Goal: Task Accomplishment & Management: Manage account settings

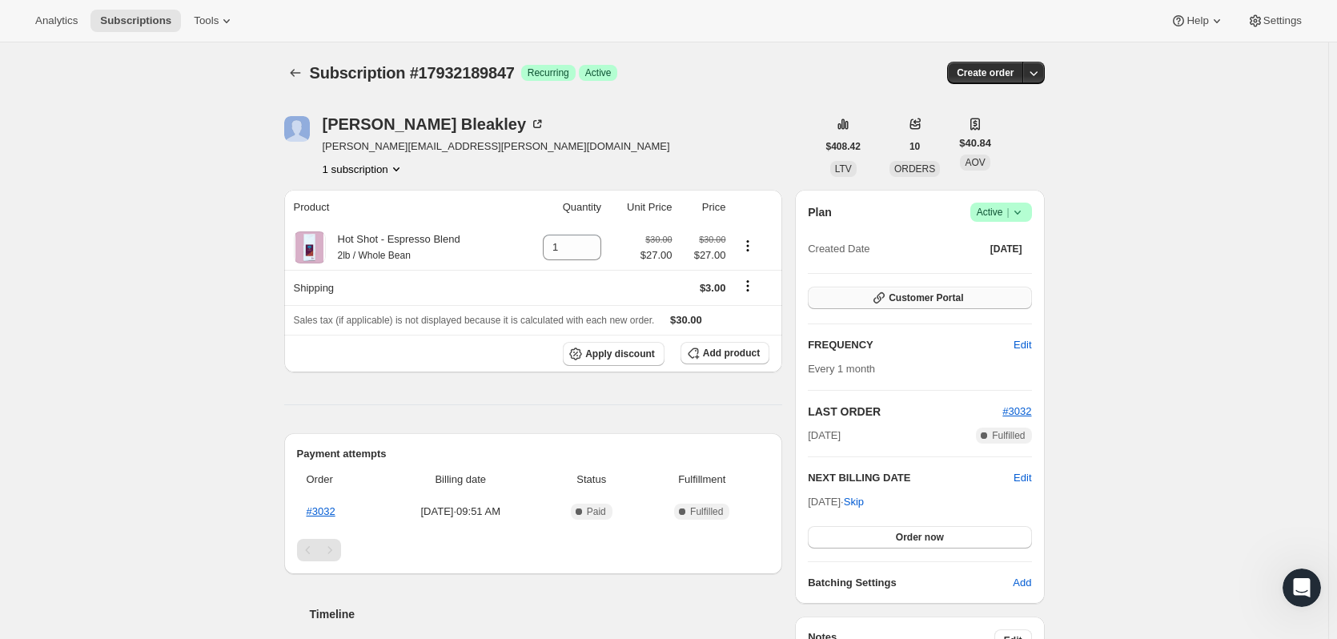
click at [955, 298] on span "Customer Portal" at bounding box center [925, 297] width 74 height 13
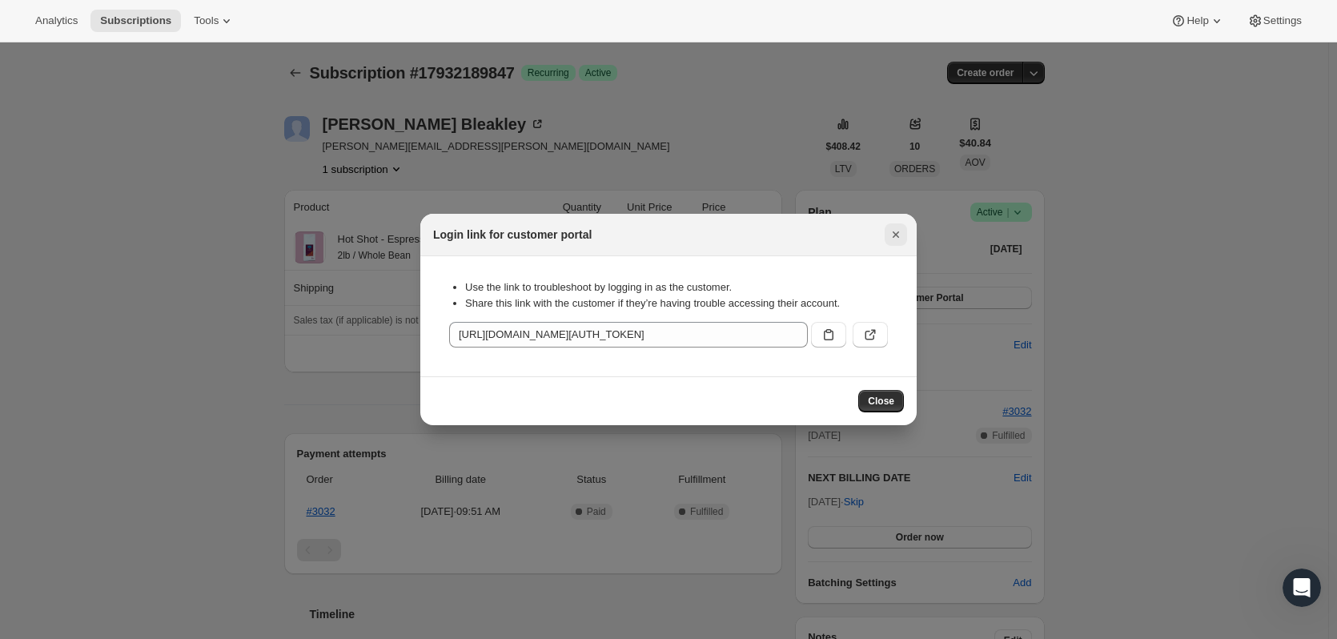
click at [897, 240] on icon "Close" at bounding box center [896, 235] width 16 height 16
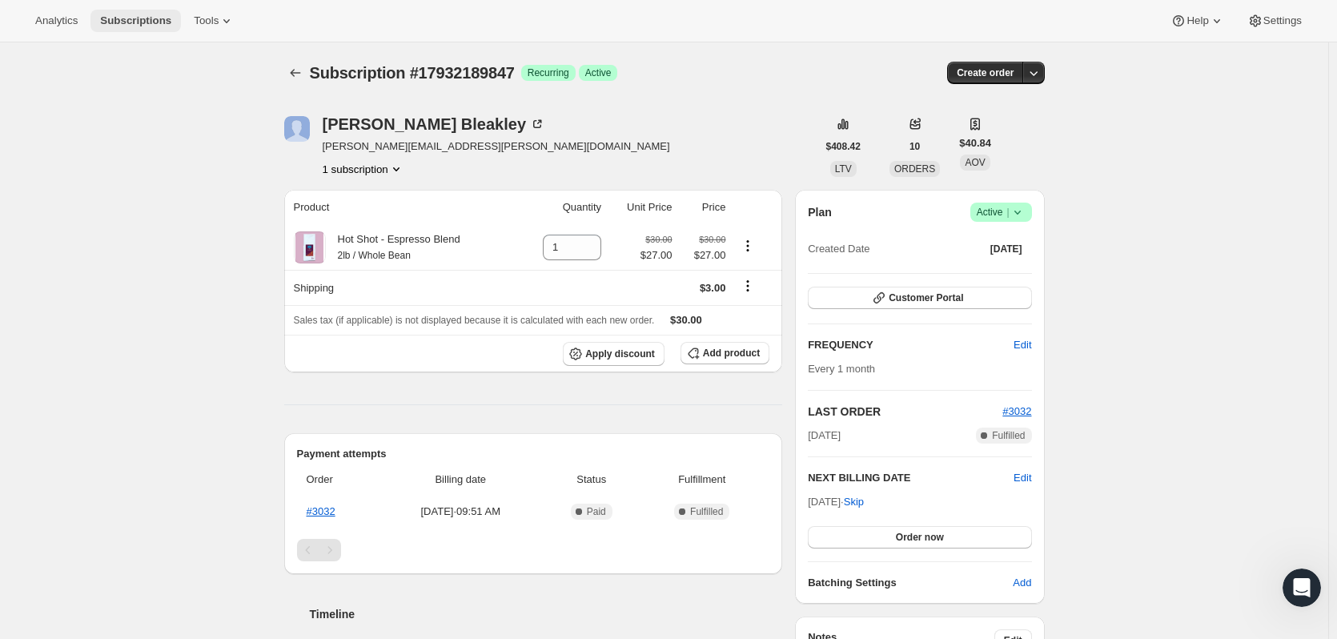
click at [121, 25] on span "Subscriptions" at bounding box center [135, 20] width 71 height 13
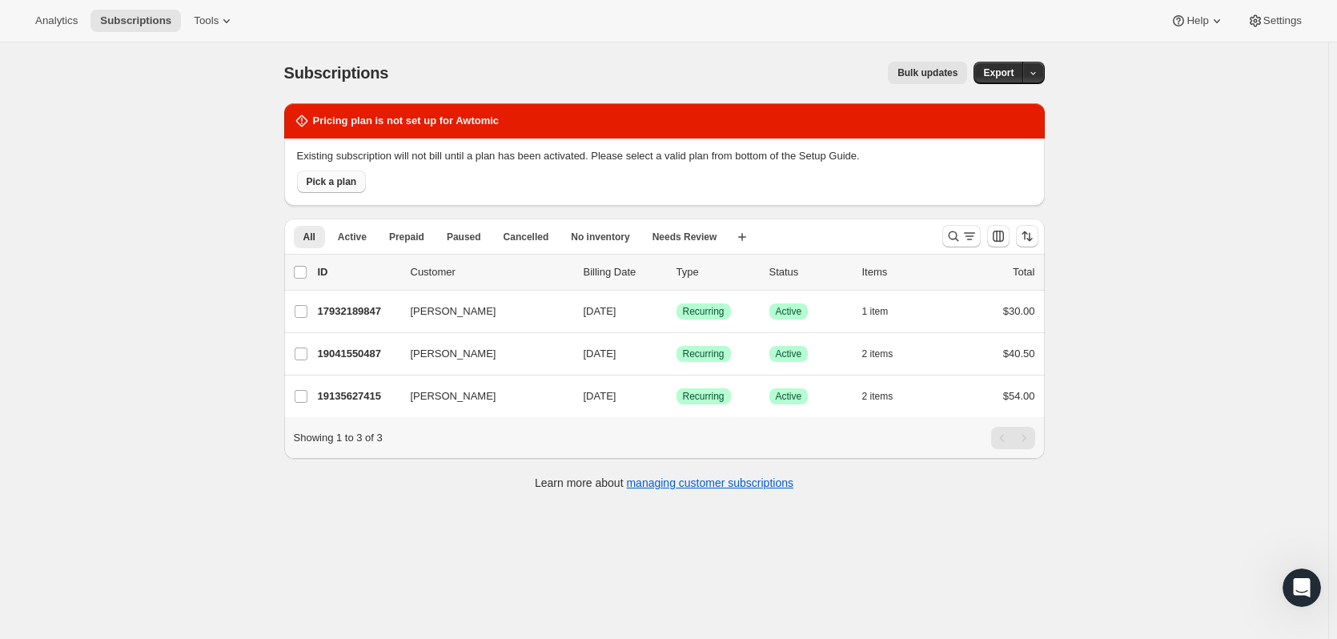
click at [348, 185] on span "Pick a plan" at bounding box center [332, 181] width 50 height 13
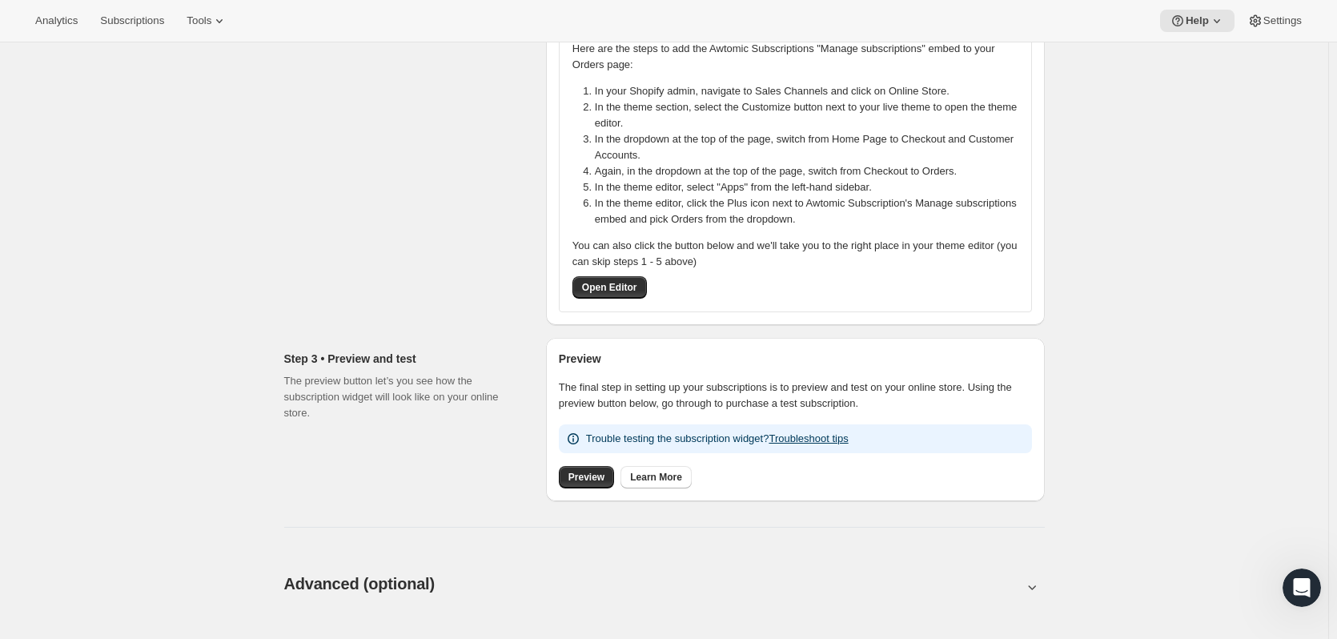
scroll to position [400, 0]
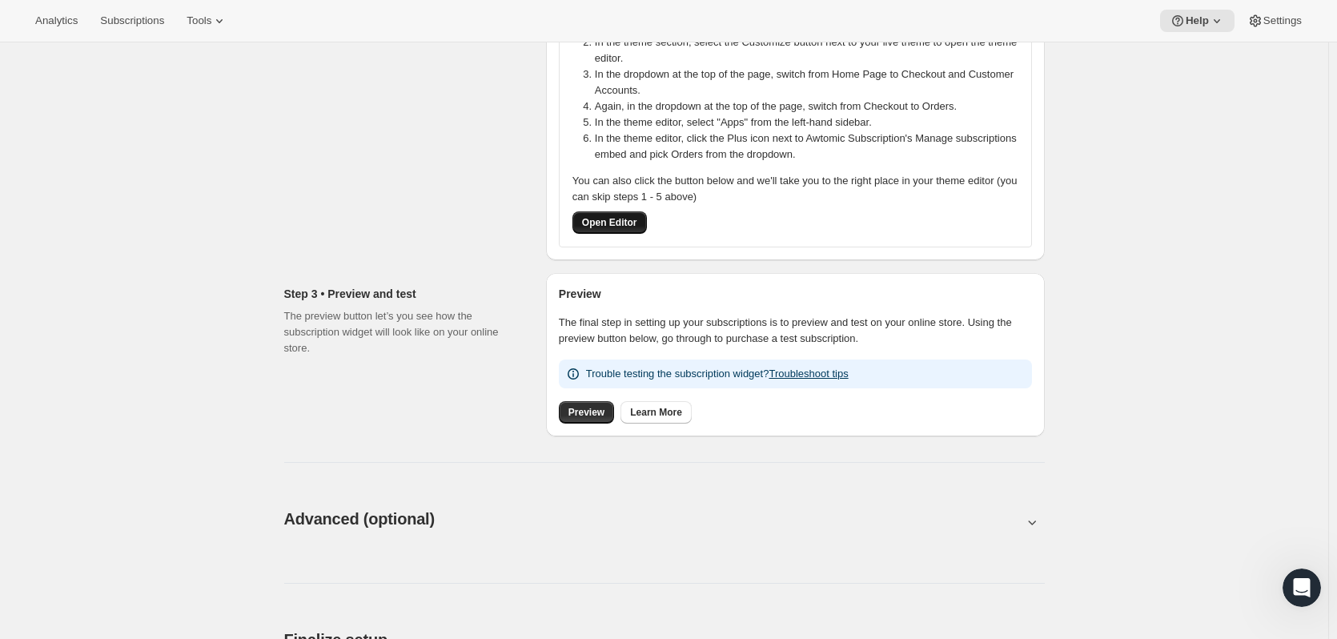
click at [588, 223] on span "Open Editor" at bounding box center [609, 222] width 55 height 13
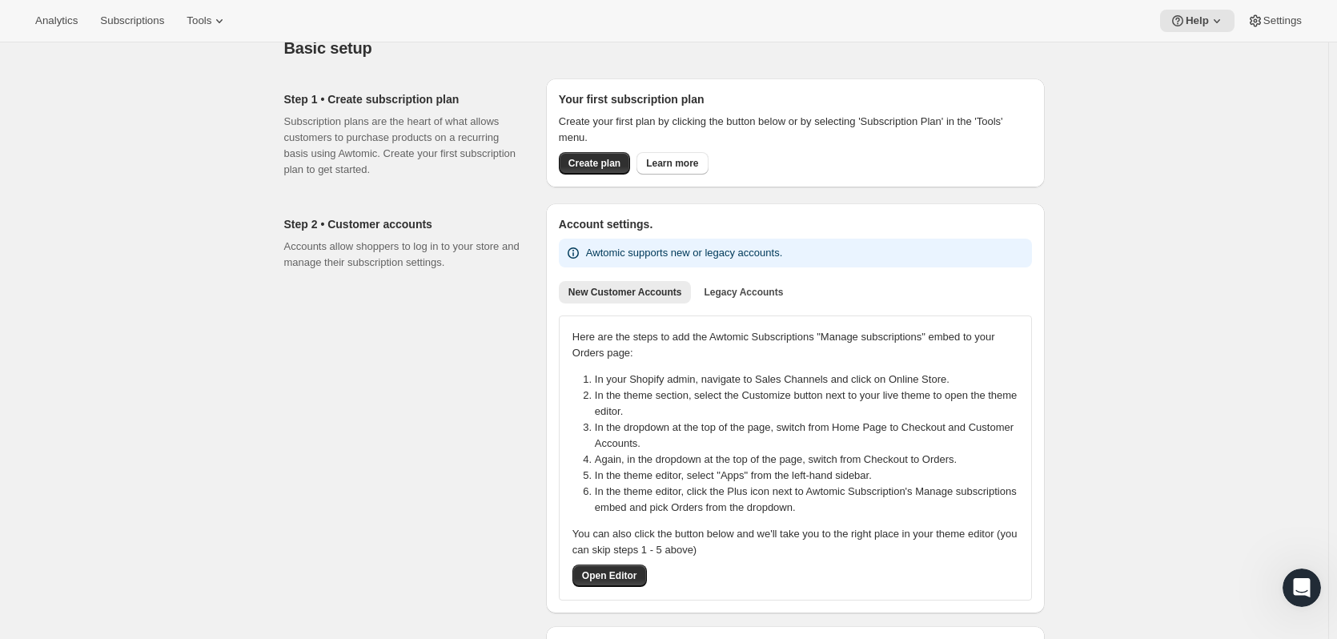
scroll to position [0, 0]
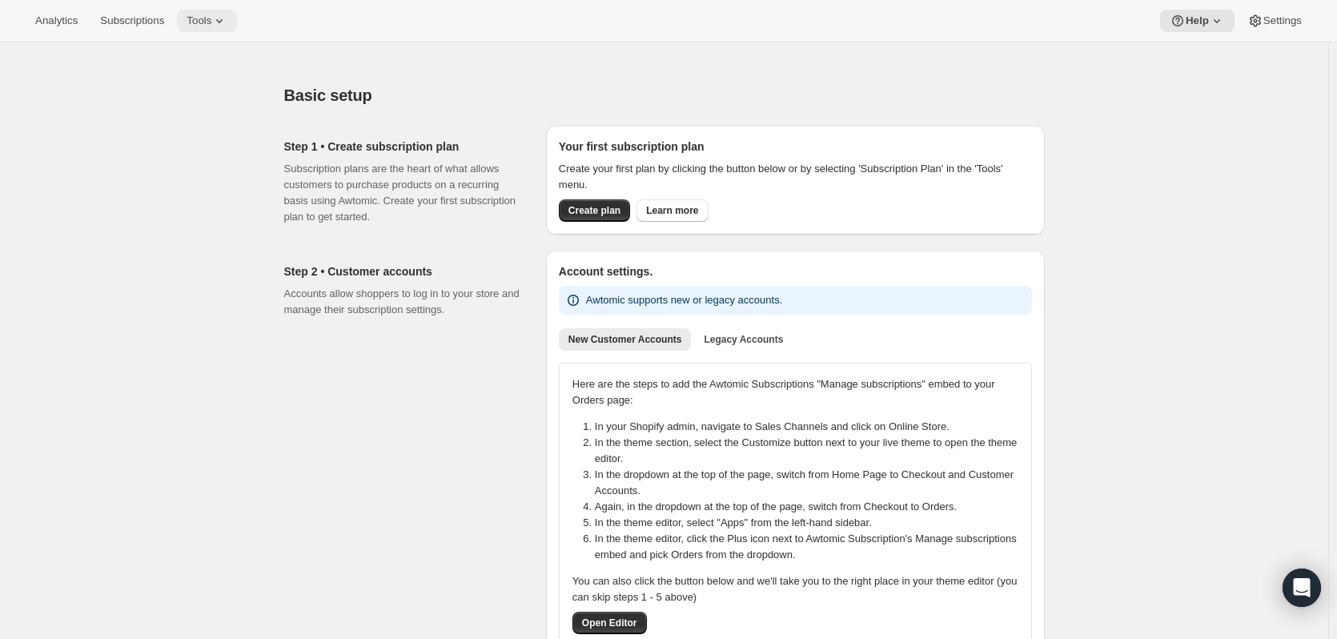
click at [222, 30] on button "Tools" at bounding box center [207, 21] width 60 height 22
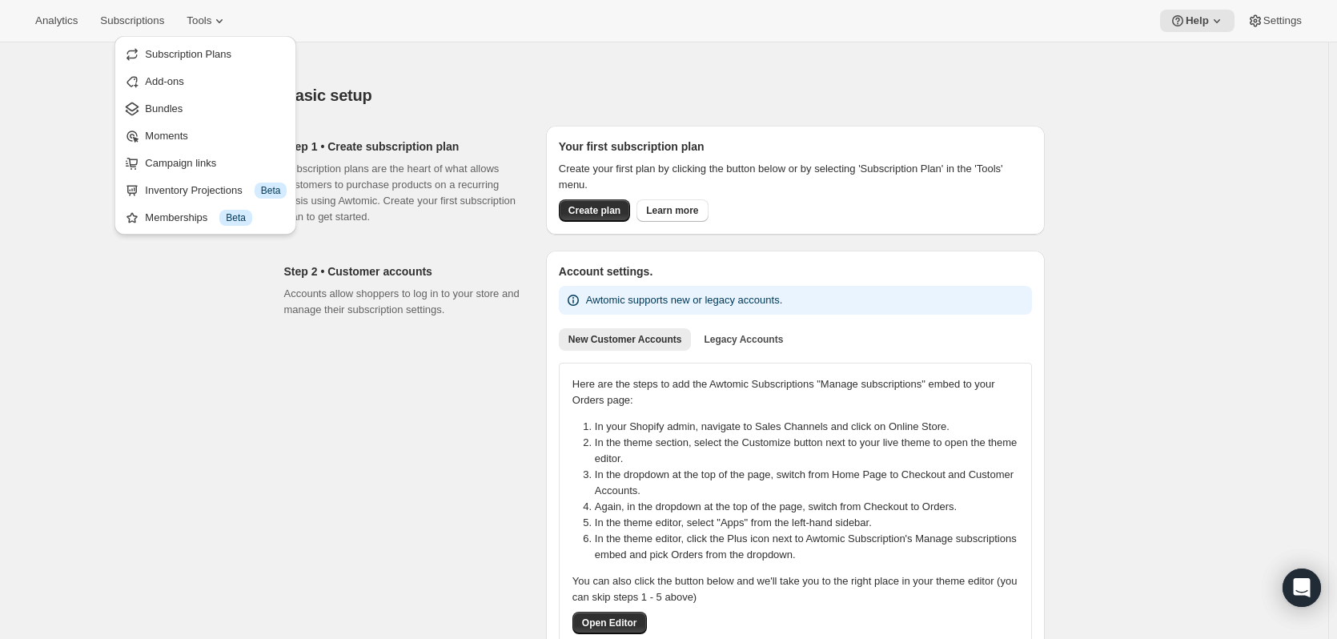
click at [455, 70] on div "Basic setup. This page is ready Basic setup" at bounding box center [664, 95] width 760 height 61
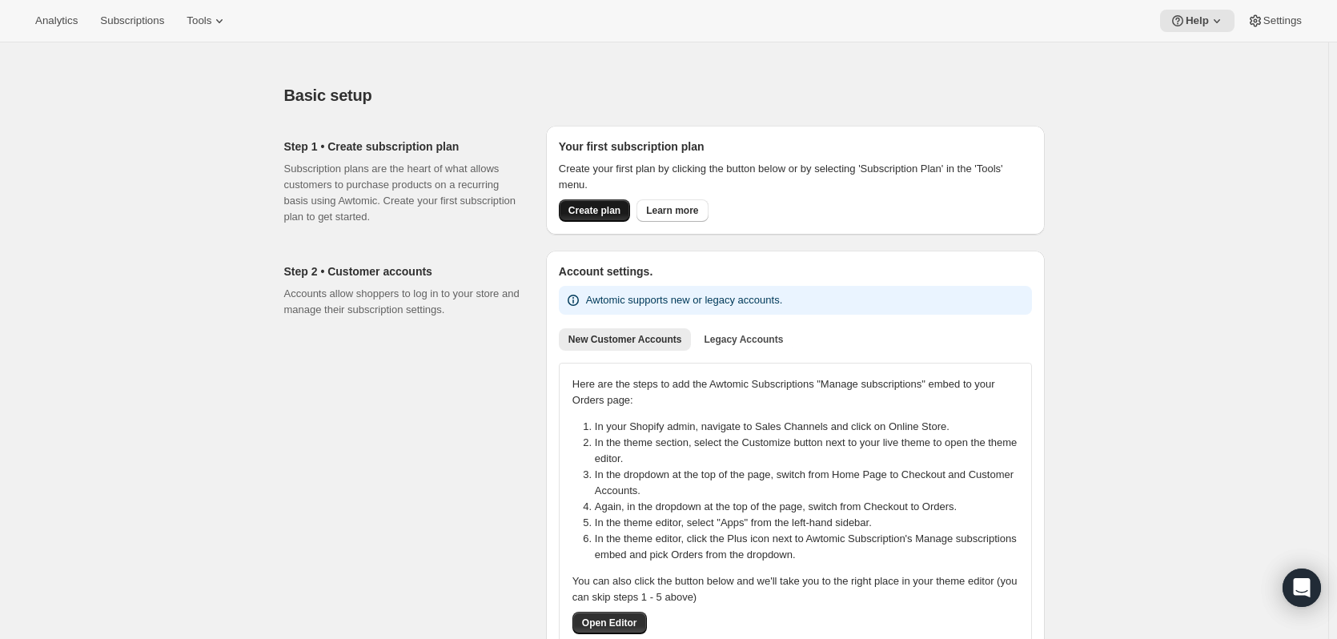
click at [595, 216] on span "Create plan" at bounding box center [594, 210] width 52 height 13
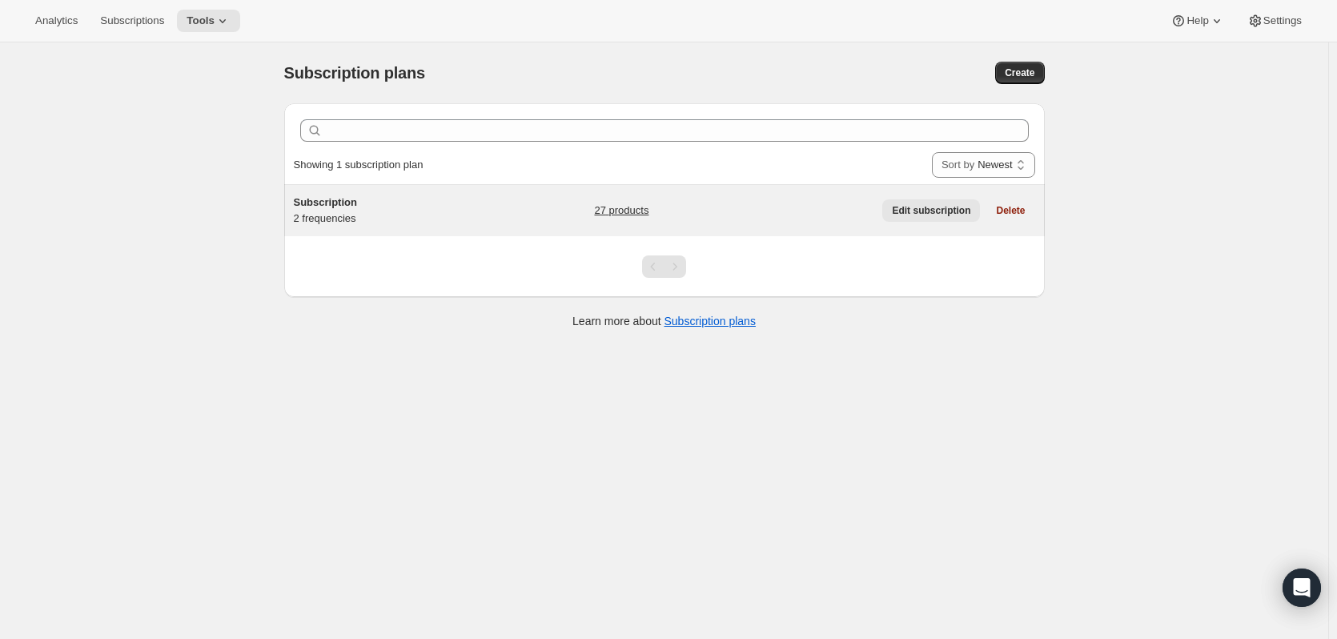
click at [902, 210] on span "Edit subscription" at bounding box center [931, 210] width 78 height 13
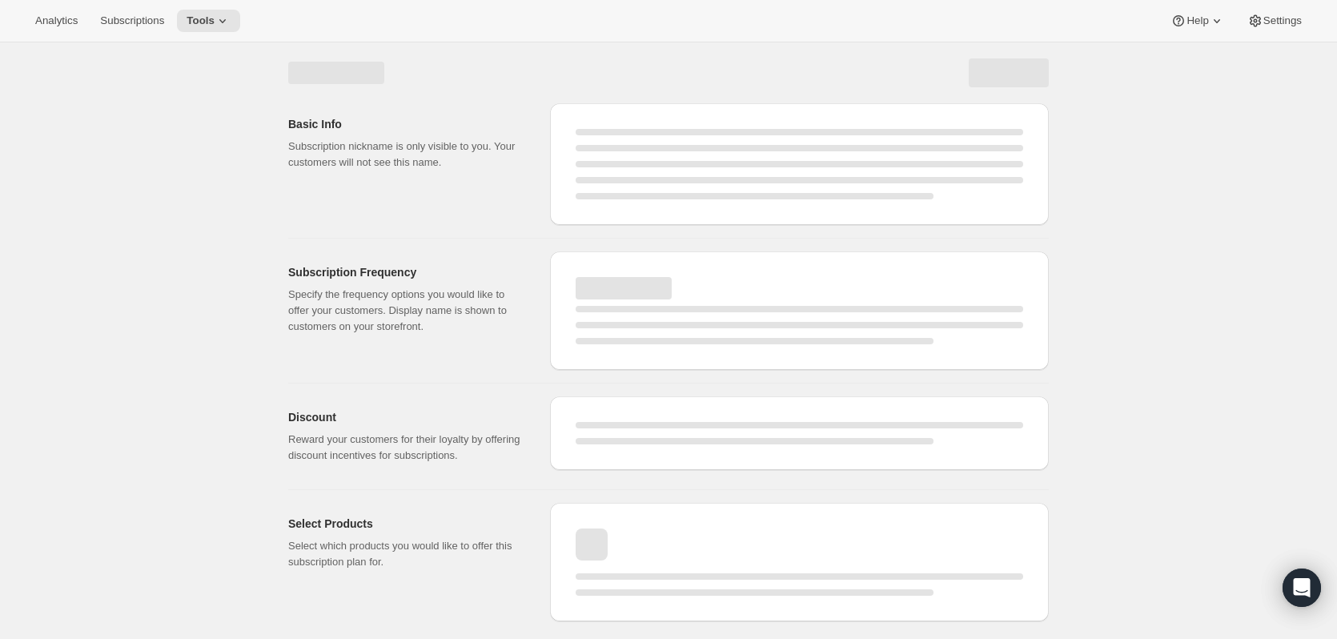
select select "WEEK"
select select "MONTH"
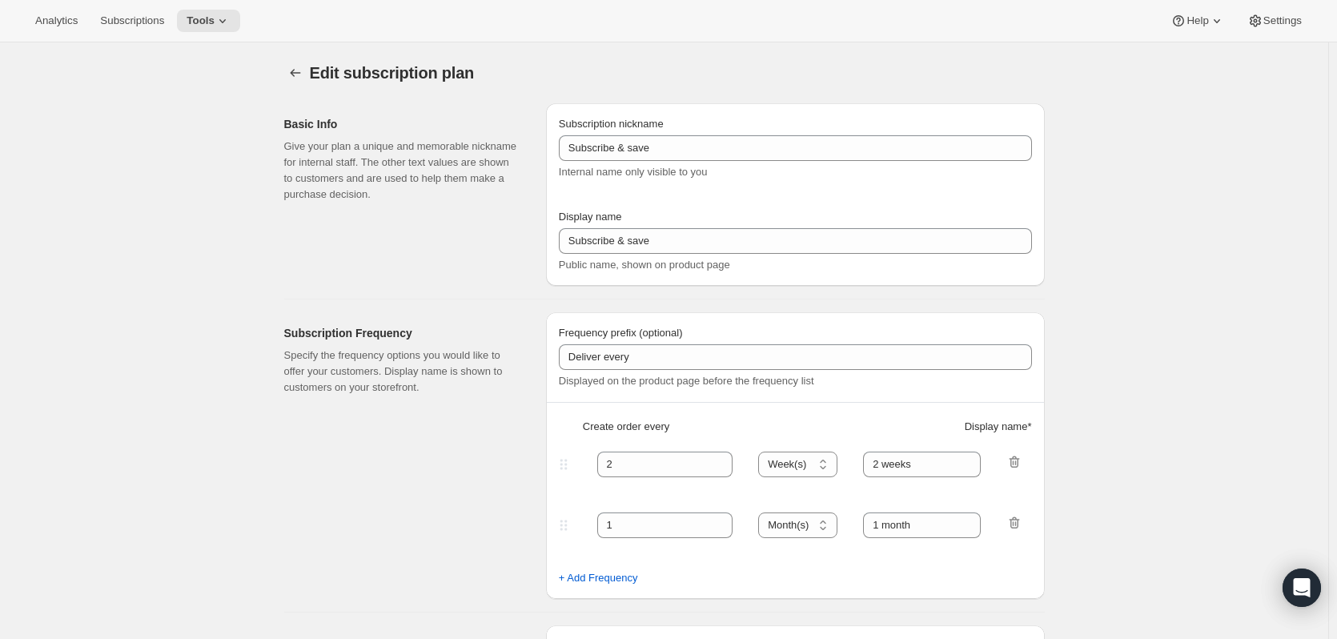
type input "Subscription"
type input "Never let your cup go empty."
type input "No obligations, modify anytime."
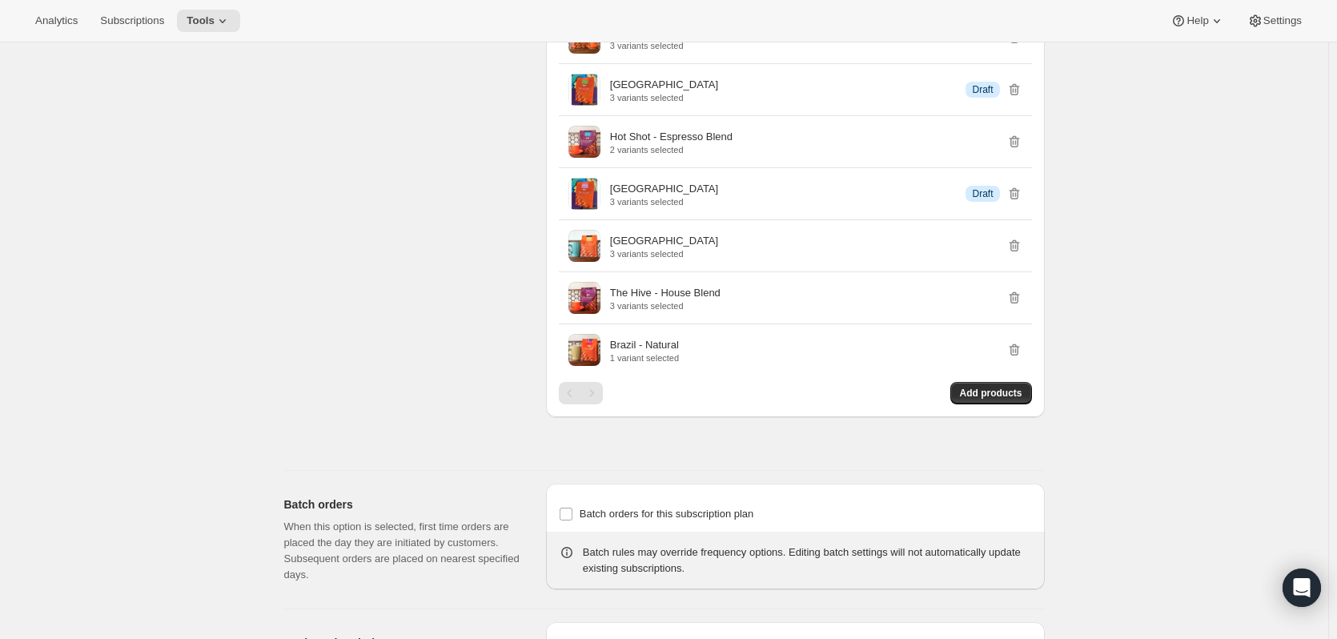
scroll to position [1441, 0]
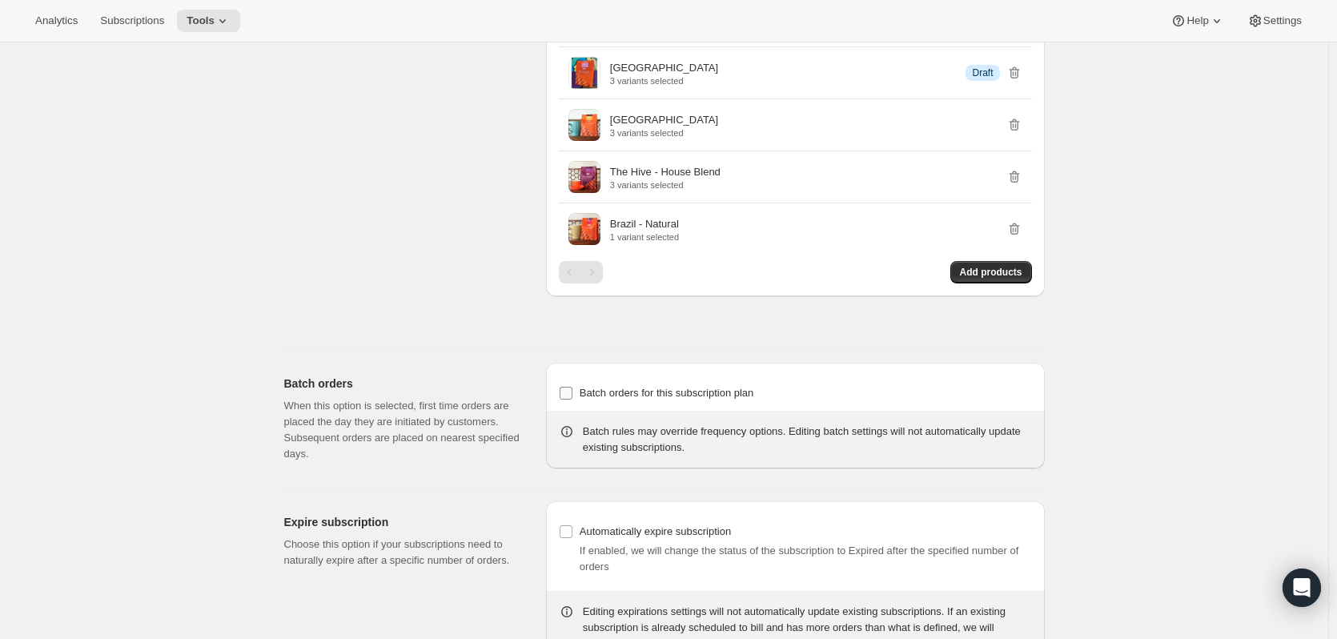
click at [636, 391] on span "Batch orders for this subscription plan" at bounding box center [666, 393] width 174 height 12
click at [572, 391] on input "Batch orders for this subscription plan" at bounding box center [565, 393] width 13 height 13
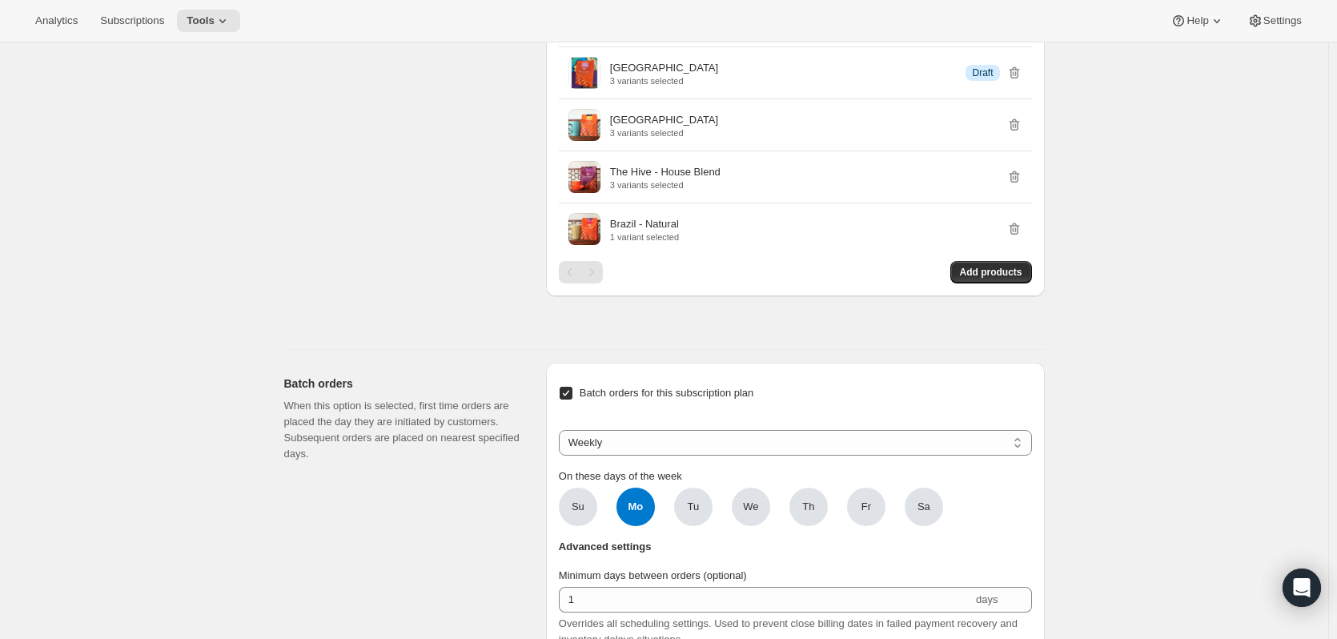
click at [636, 391] on span "Batch orders for this subscription plan" at bounding box center [666, 393] width 174 height 12
click at [572, 391] on input "Batch orders for this subscription plan" at bounding box center [565, 393] width 13 height 13
checkbox input "false"
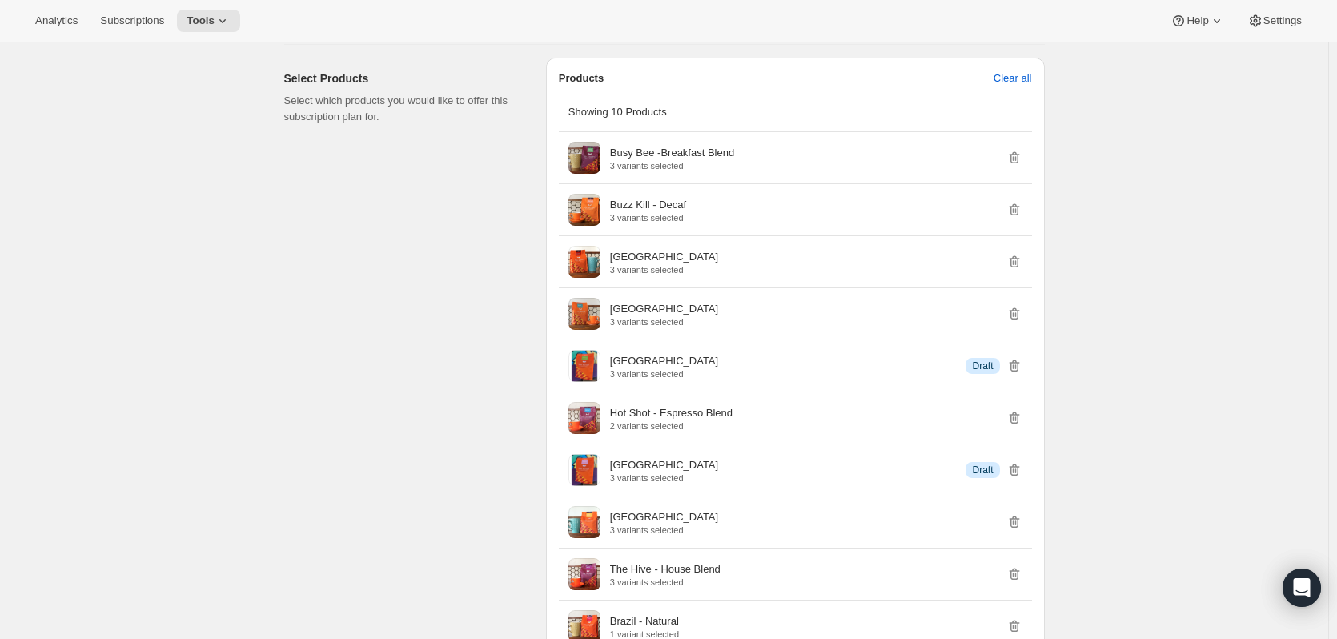
scroll to position [1034, 0]
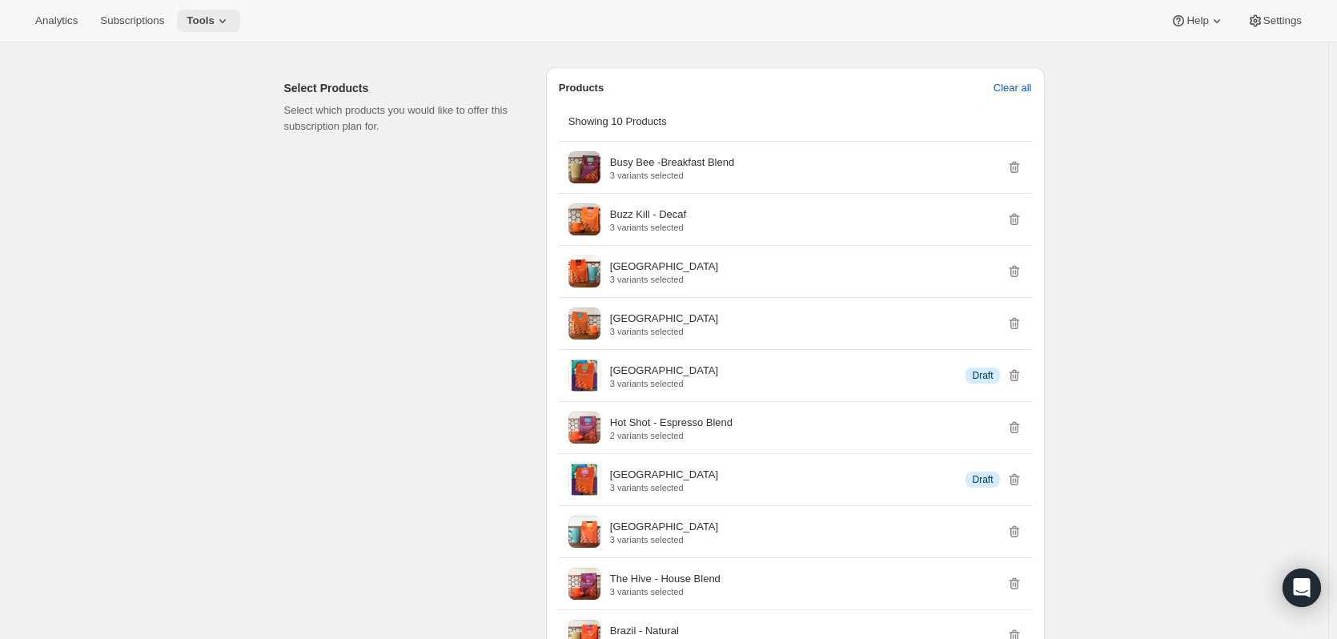
click at [204, 18] on span "Tools" at bounding box center [200, 20] width 28 height 13
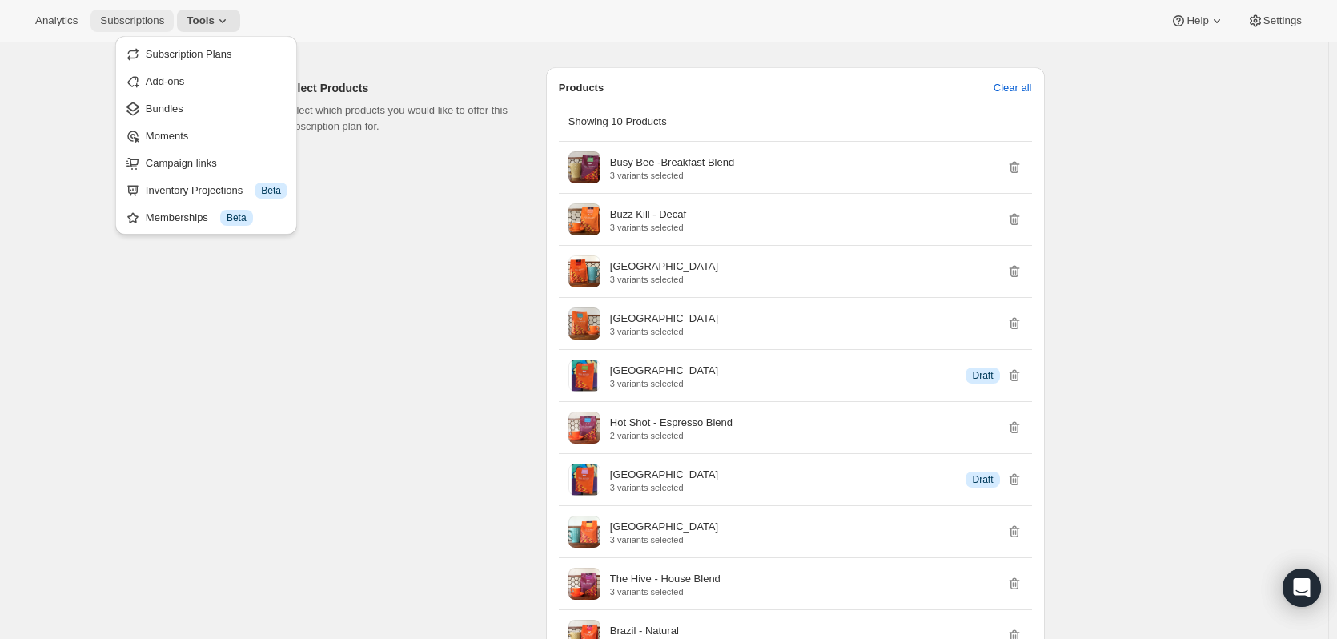
click at [110, 17] on span "Subscriptions" at bounding box center [132, 20] width 64 height 13
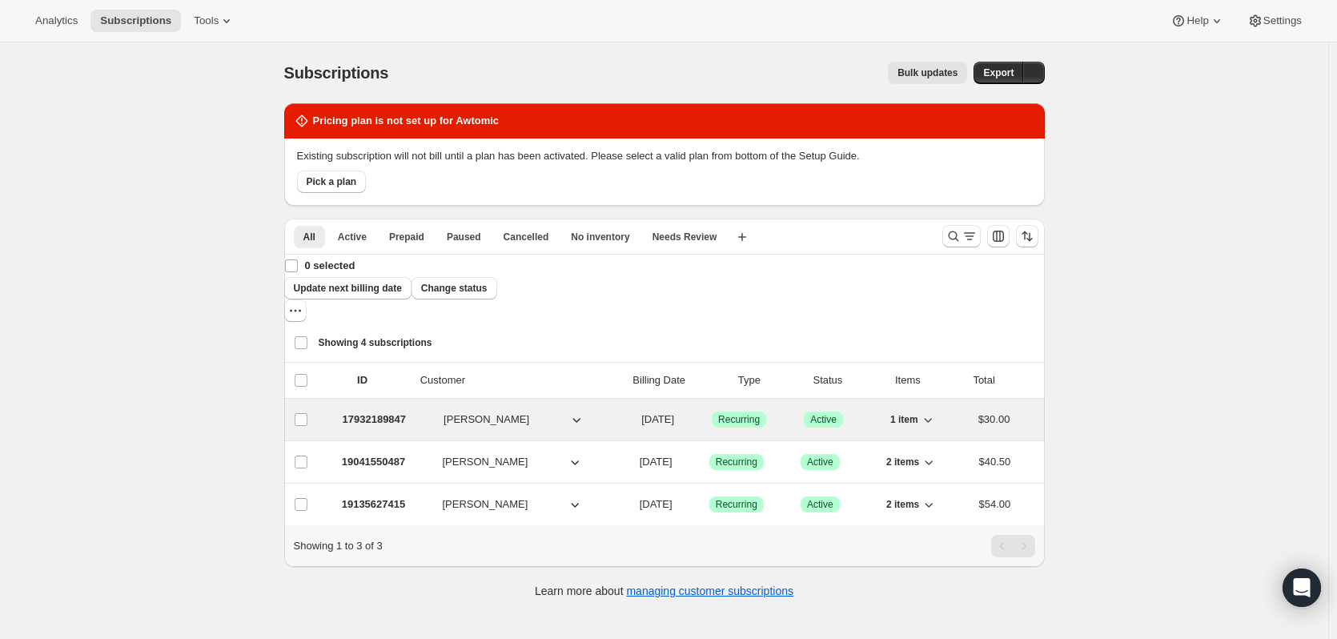
click at [524, 407] on button "[PERSON_NAME]" at bounding box center [514, 420] width 160 height 26
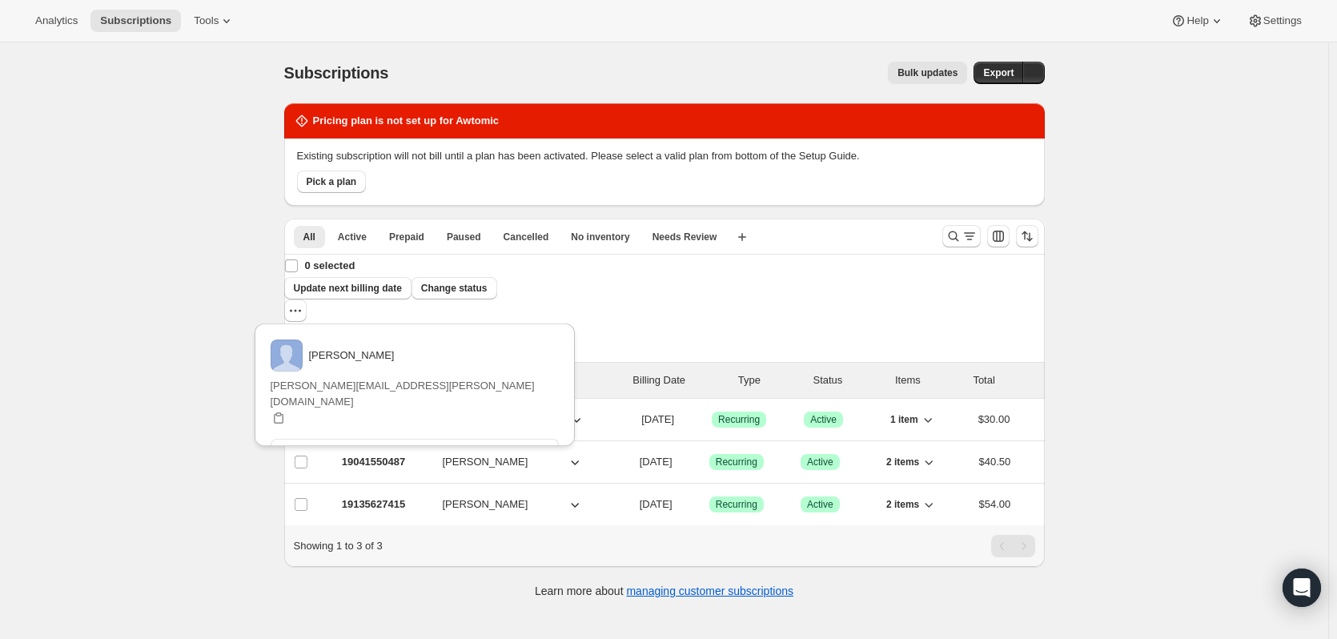
click at [534, 372] on p "Customer" at bounding box center [500, 380] width 160 height 16
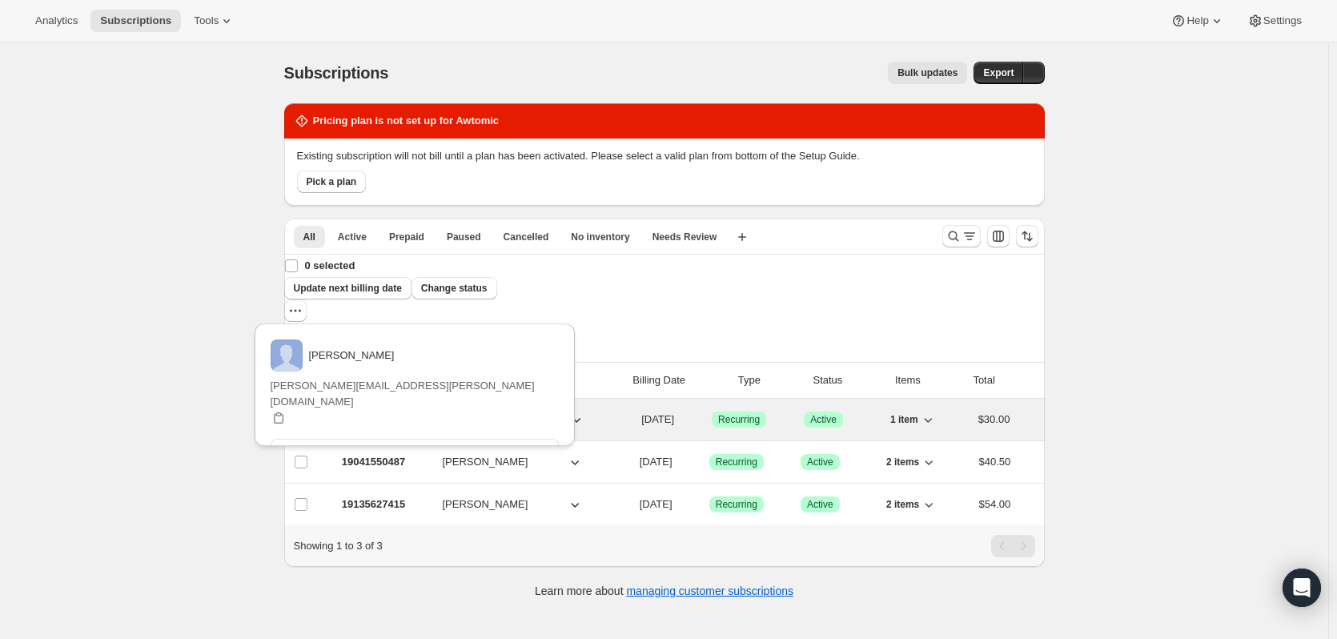
click at [843, 411] on p "Success Active" at bounding box center [823, 419] width 39 height 16
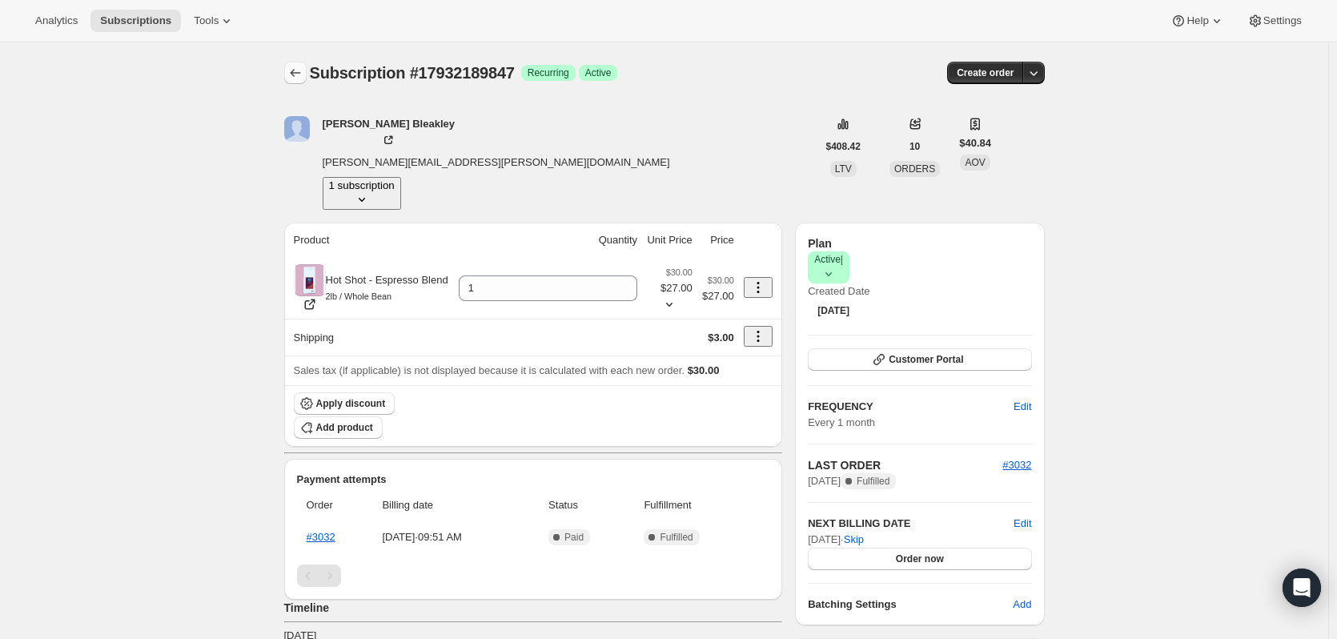
click at [298, 74] on icon "Subscriptions" at bounding box center [295, 73] width 16 height 16
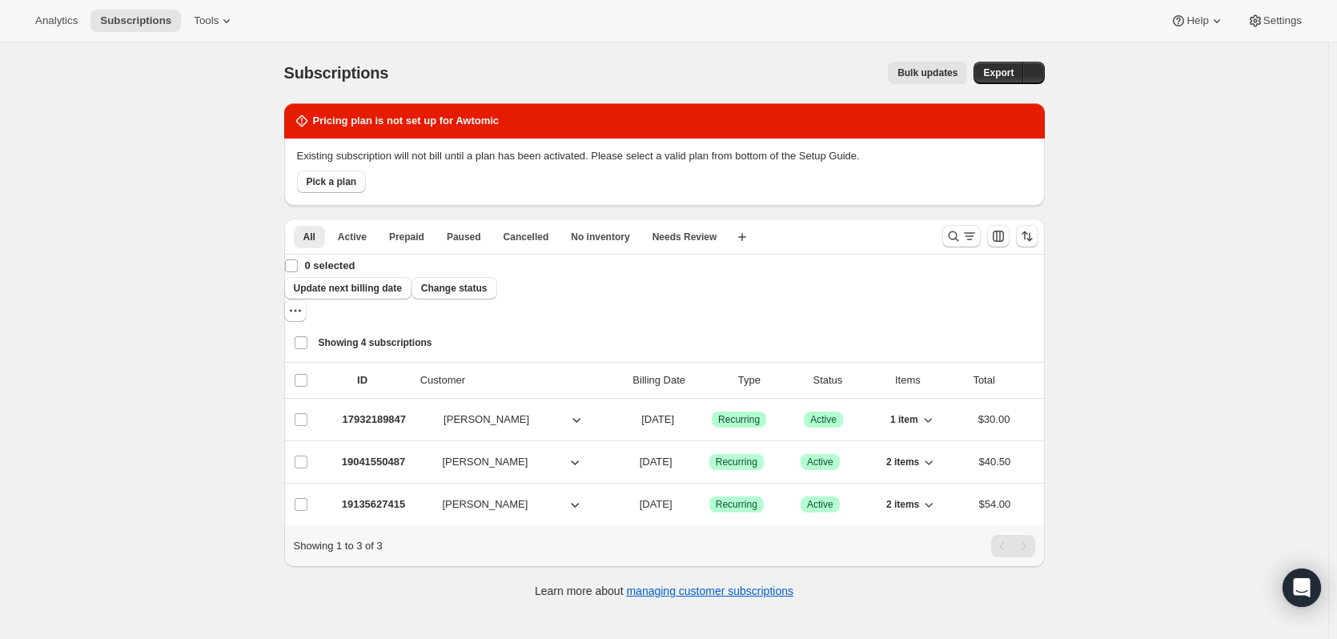
click at [940, 80] on button "Bulk updates" at bounding box center [927, 73] width 79 height 22
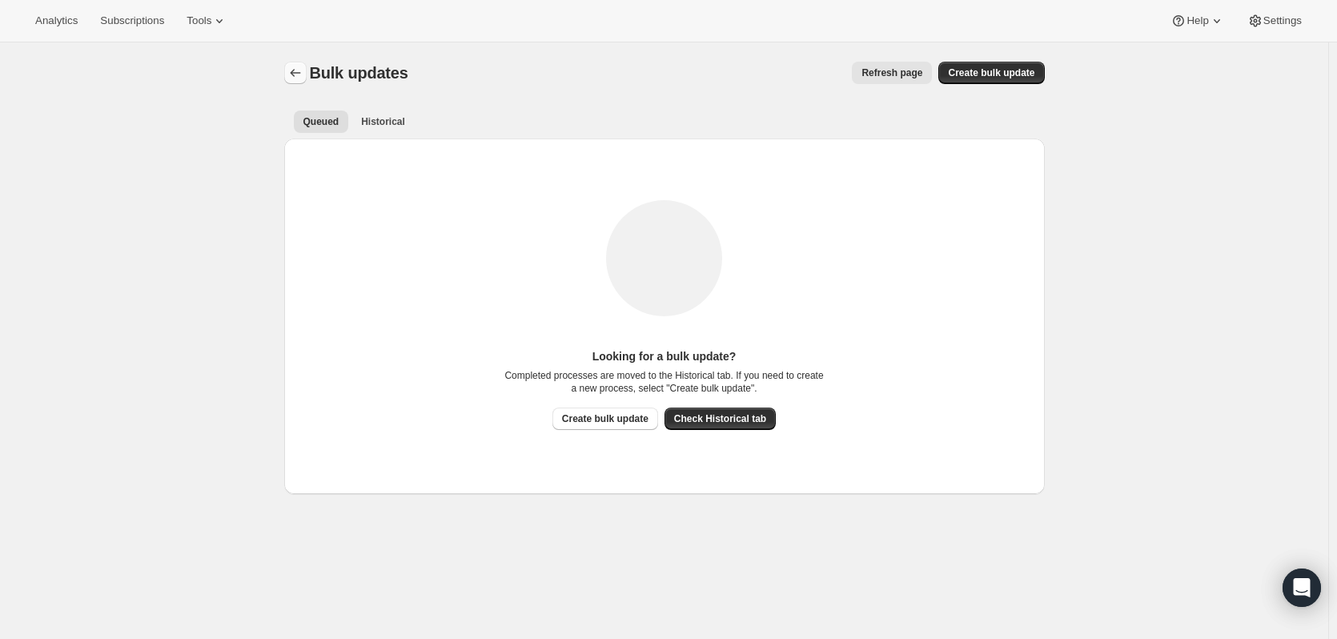
click at [303, 74] on icon "Bulk updates" at bounding box center [295, 73] width 16 height 16
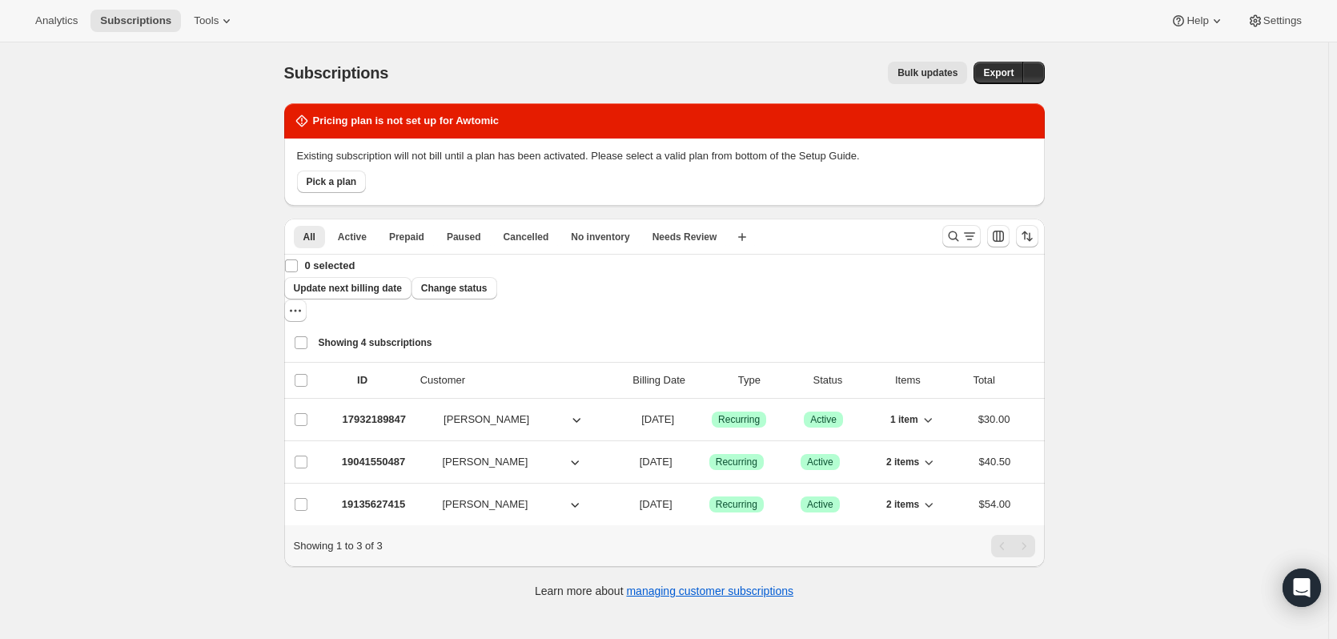
click at [89, 27] on div "Analytics Subscriptions Tools" at bounding box center [135, 21] width 219 height 22
click at [56, 29] on button "Analytics" at bounding box center [57, 21] width 62 height 22
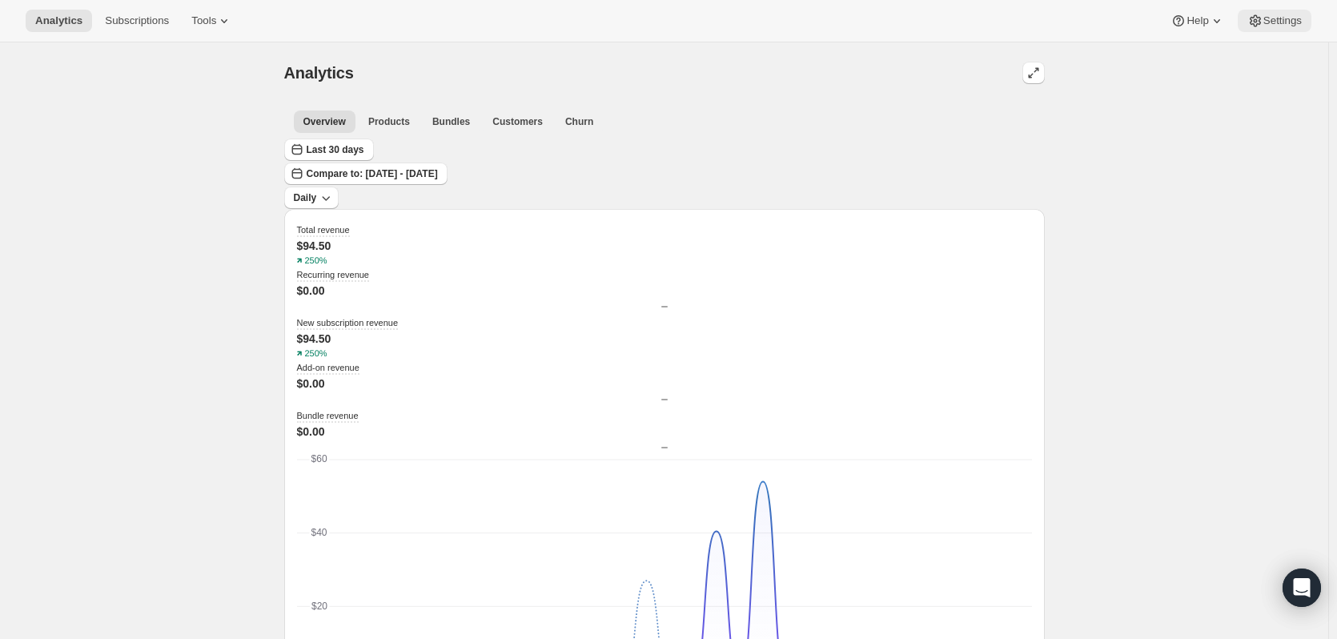
click at [1255, 14] on icon at bounding box center [1255, 21] width 16 height 16
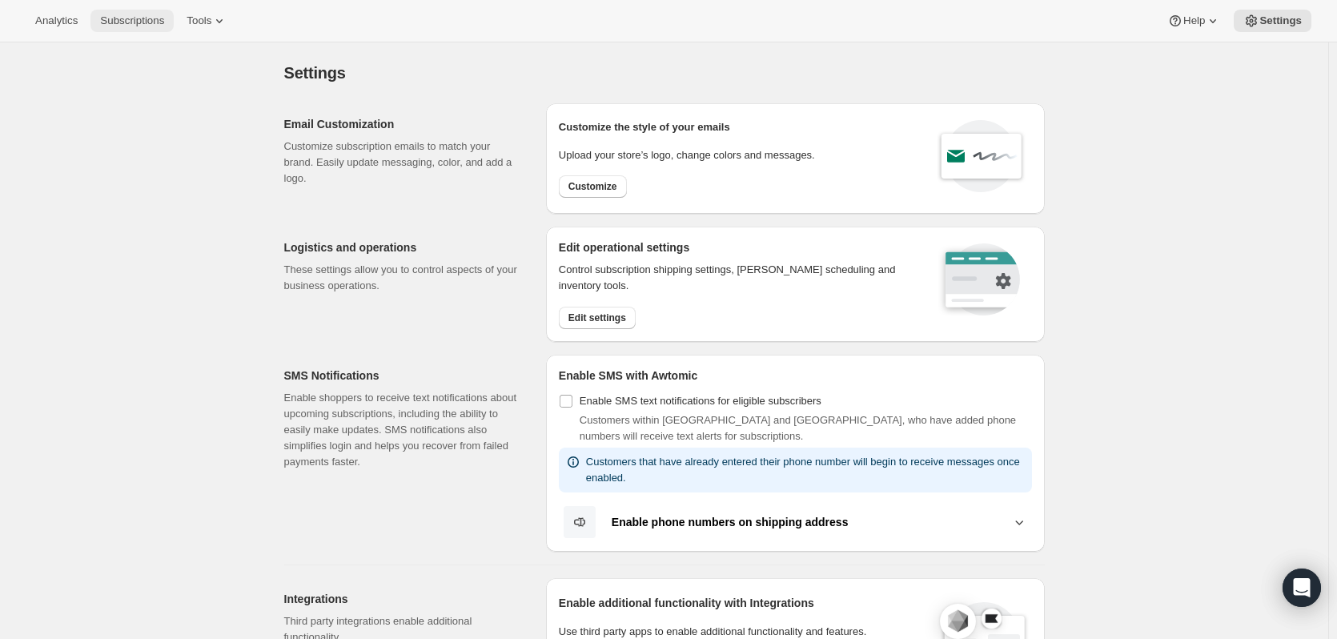
click at [157, 18] on span "Subscriptions" at bounding box center [132, 20] width 64 height 13
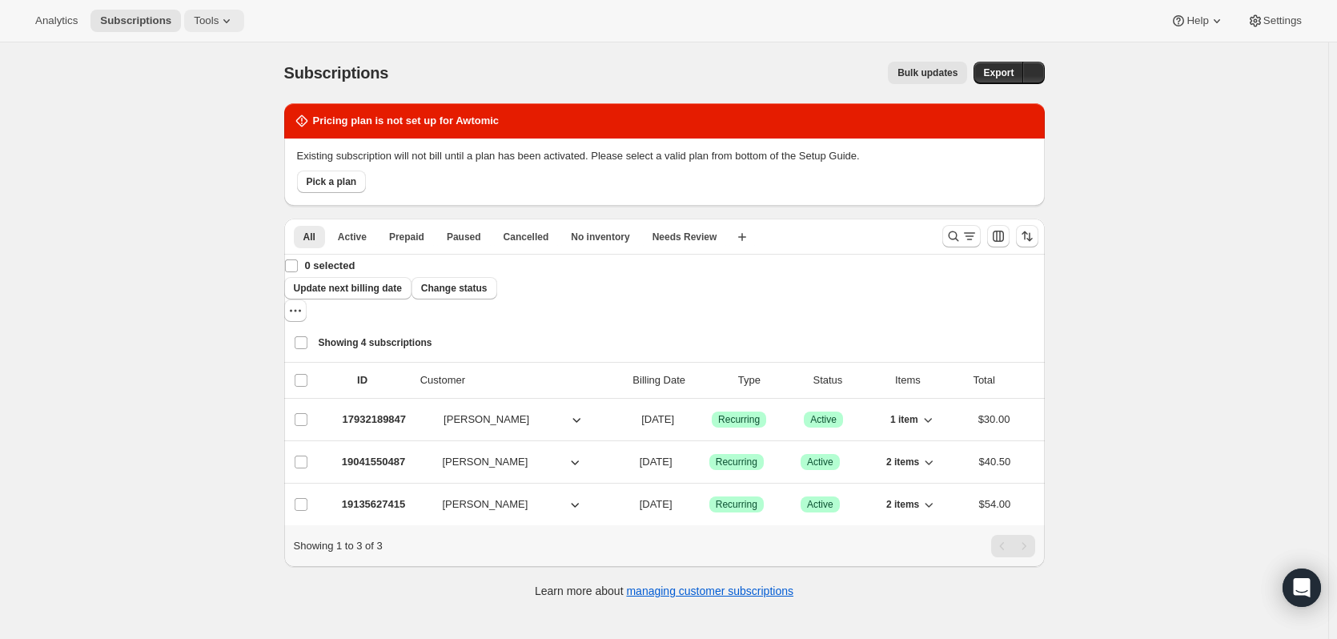
click at [219, 18] on icon at bounding box center [227, 21] width 16 height 16
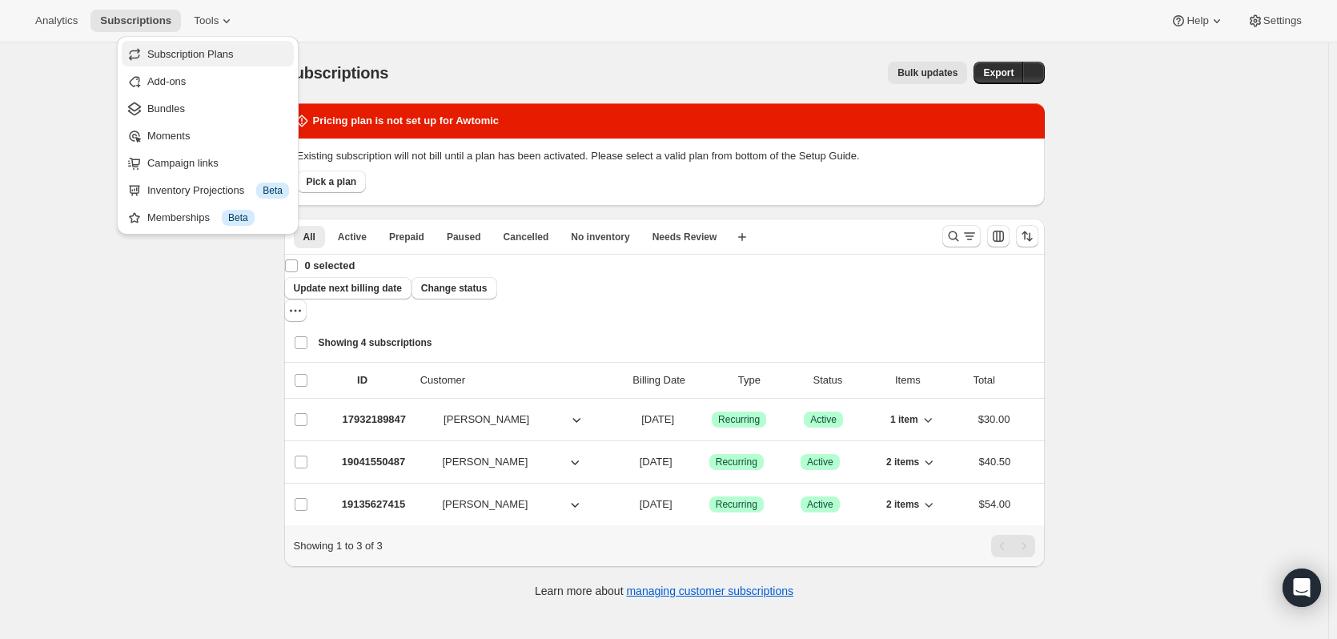
click at [202, 54] on span "Subscription Plans" at bounding box center [190, 54] width 86 height 12
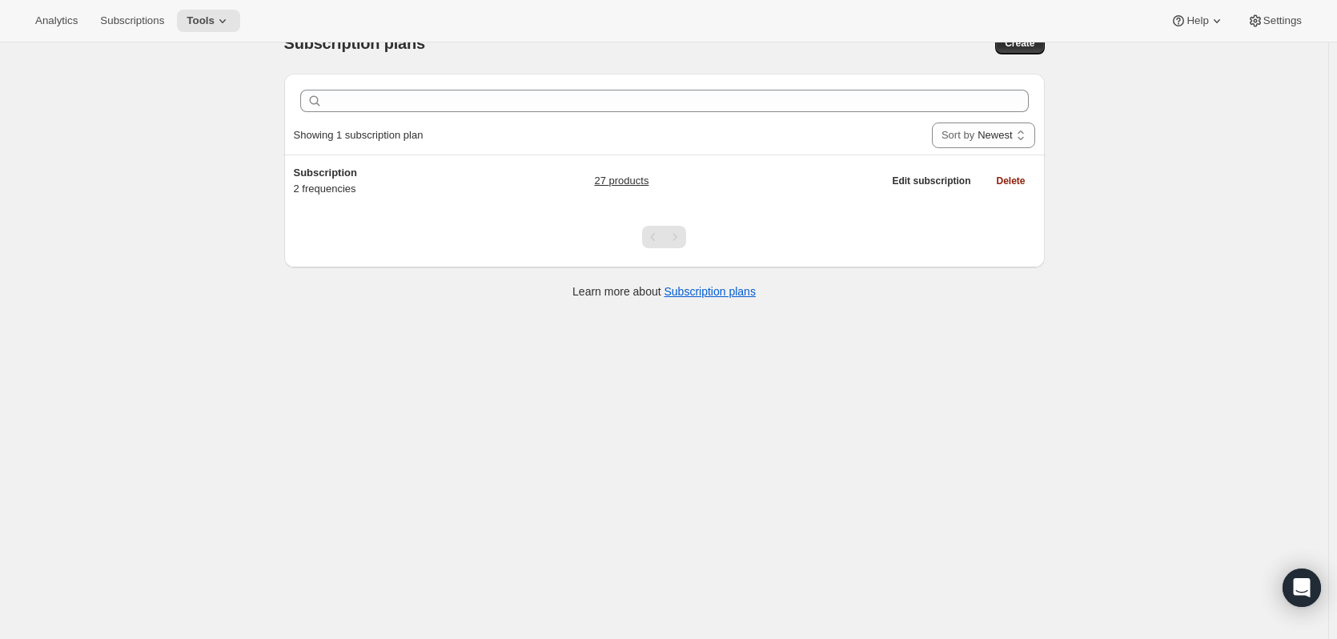
scroll to position [42, 0]
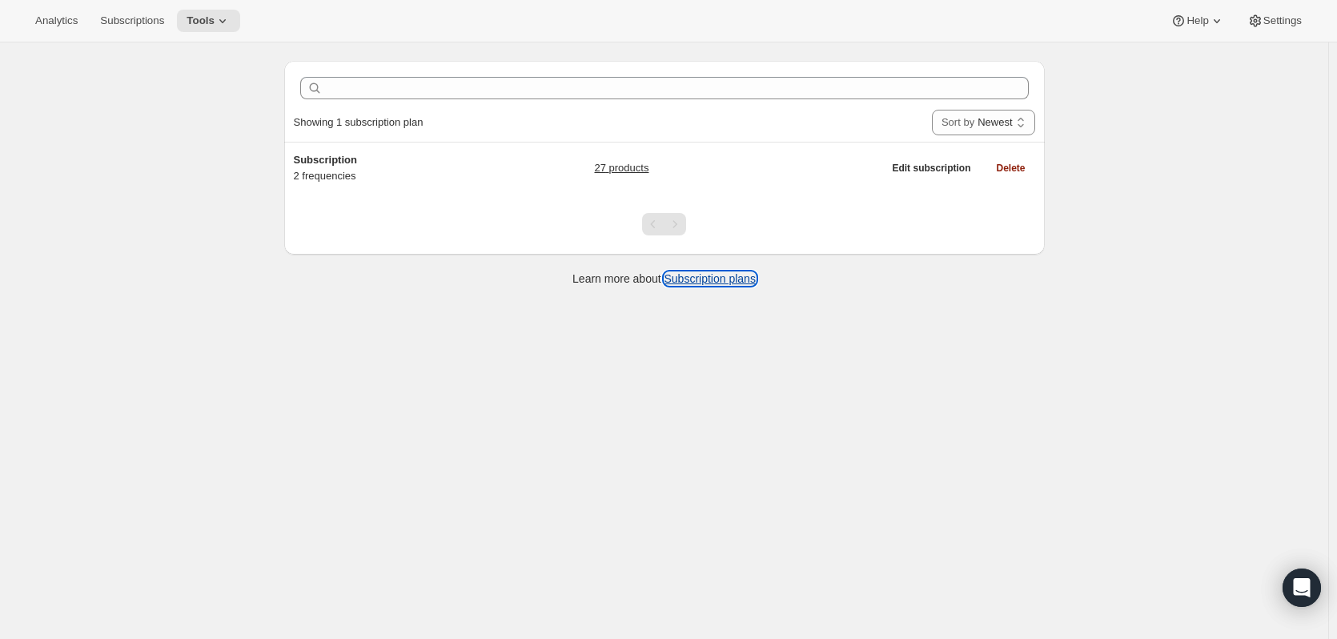
click at [738, 281] on link "Subscription plans" at bounding box center [709, 278] width 91 height 13
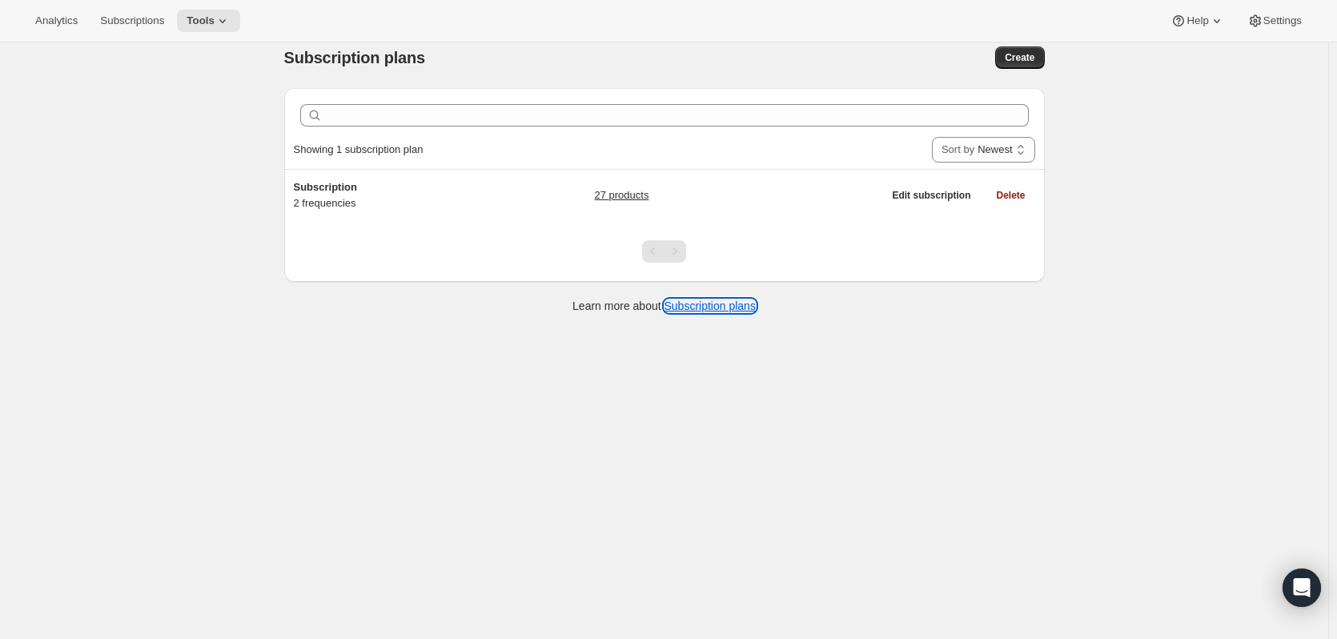
scroll to position [0, 0]
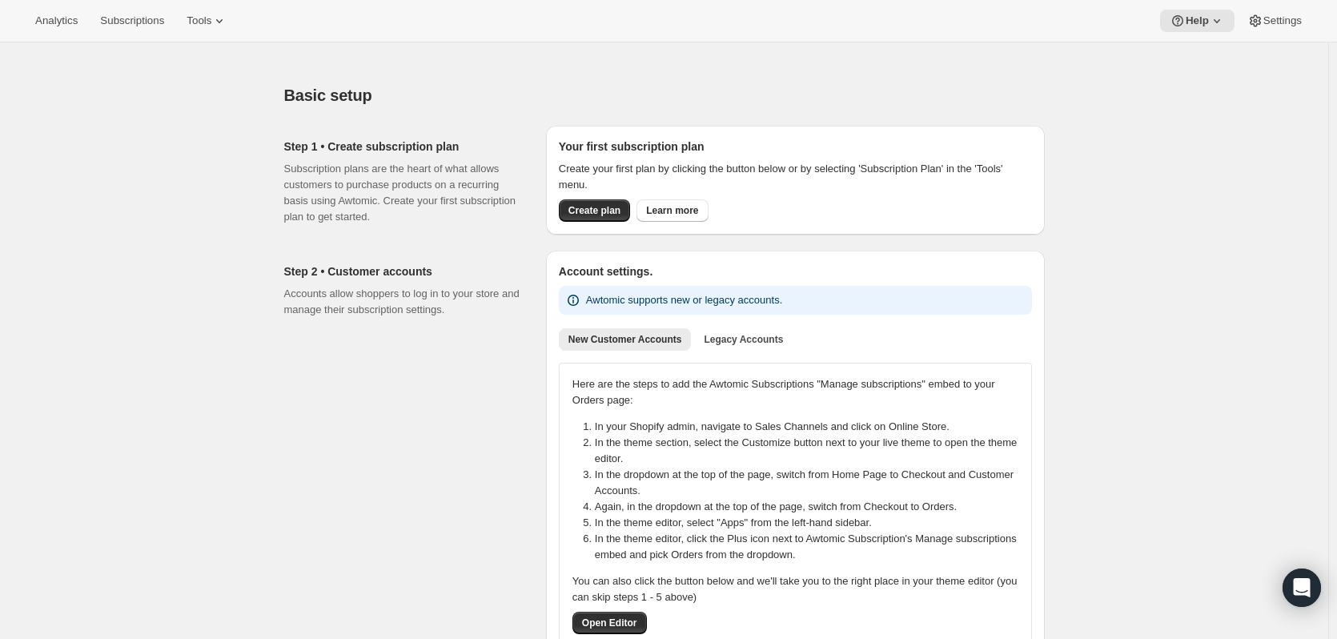
click at [140, 37] on div "Analytics Subscriptions Tools Help Settings" at bounding box center [668, 21] width 1337 height 42
click at [141, 26] on span "Subscriptions" at bounding box center [132, 20] width 64 height 13
click at [118, 28] on button "Subscriptions" at bounding box center [131, 21] width 83 height 22
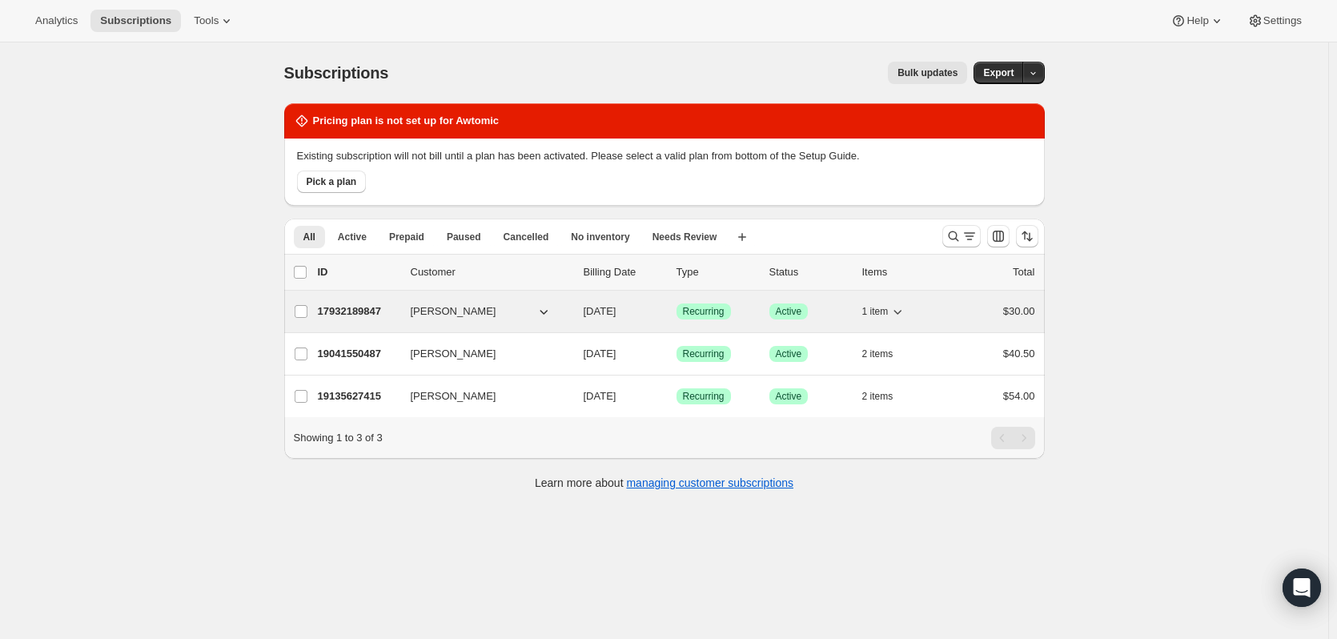
click at [506, 307] on button "[PERSON_NAME]" at bounding box center [481, 312] width 160 height 26
click at [374, 309] on p "17932189847" at bounding box center [358, 311] width 80 height 16
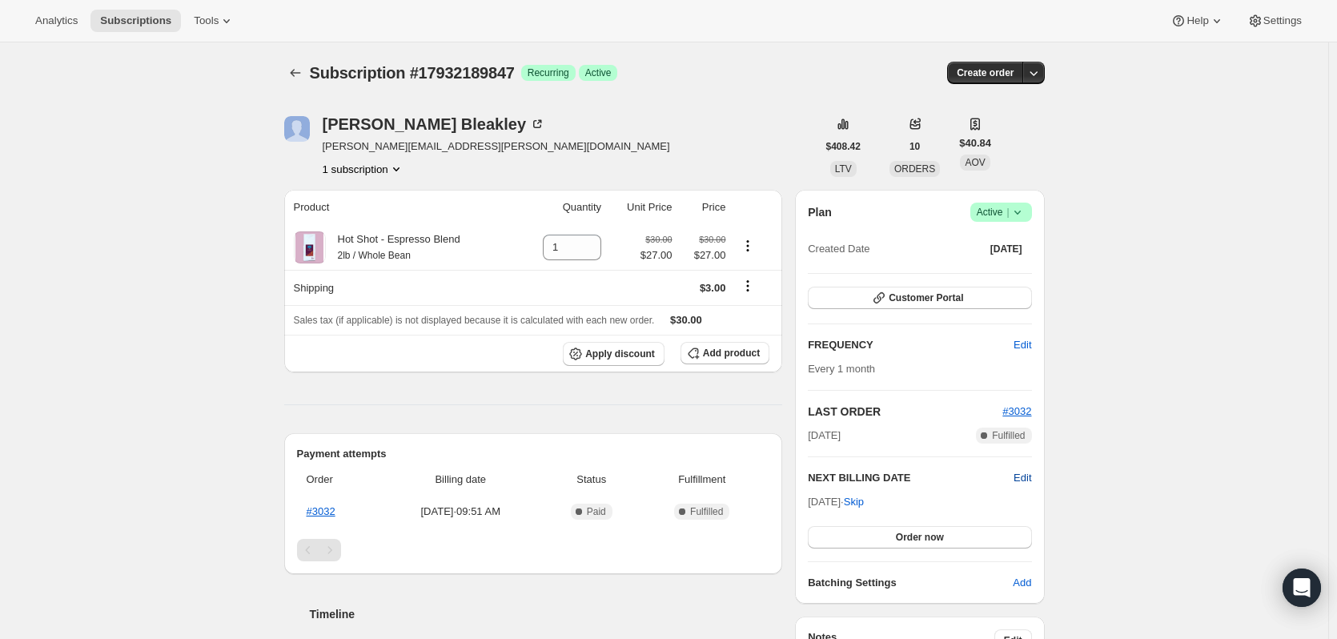
click at [1028, 476] on span "Edit" at bounding box center [1022, 478] width 18 height 16
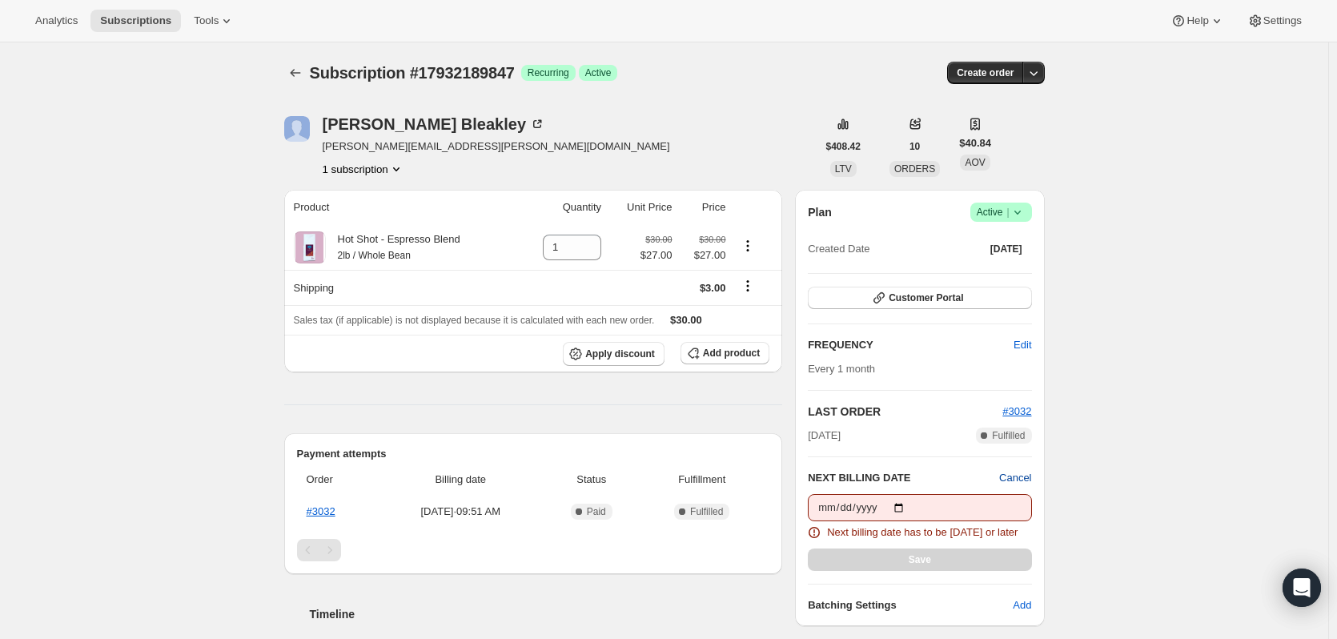
click at [1028, 476] on span "Cancel" at bounding box center [1015, 478] width 32 height 16
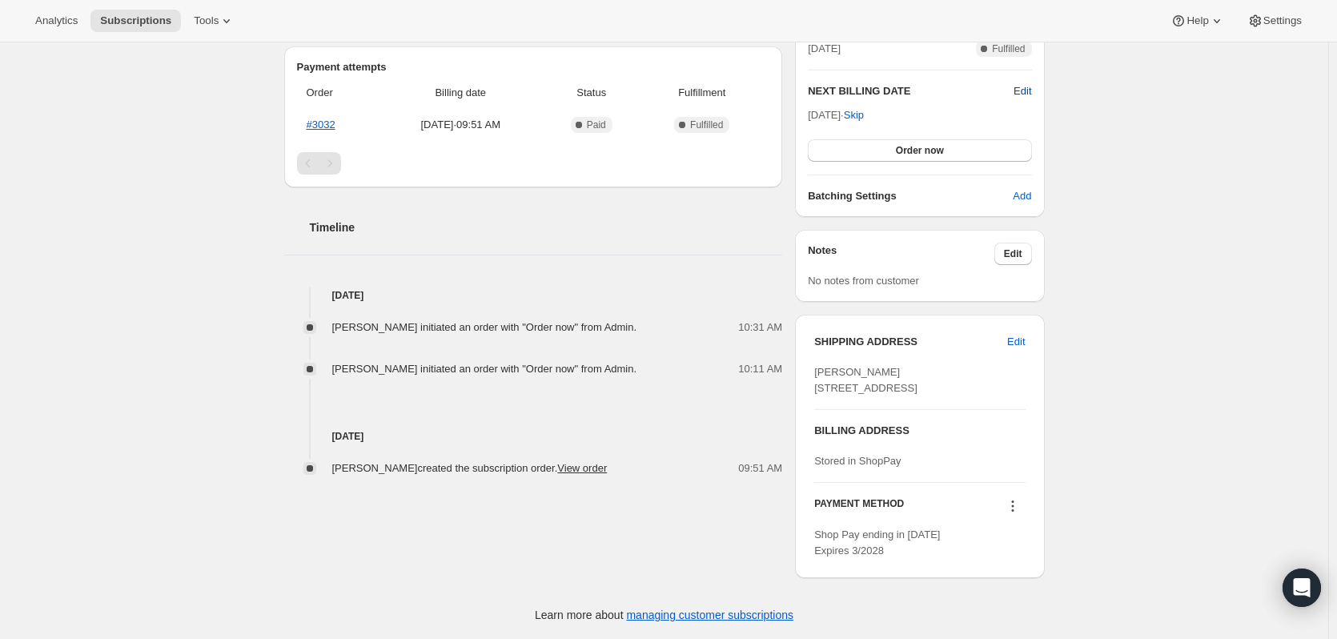
scroll to position [417, 0]
click at [1015, 511] on icon at bounding box center [1012, 506] width 16 height 16
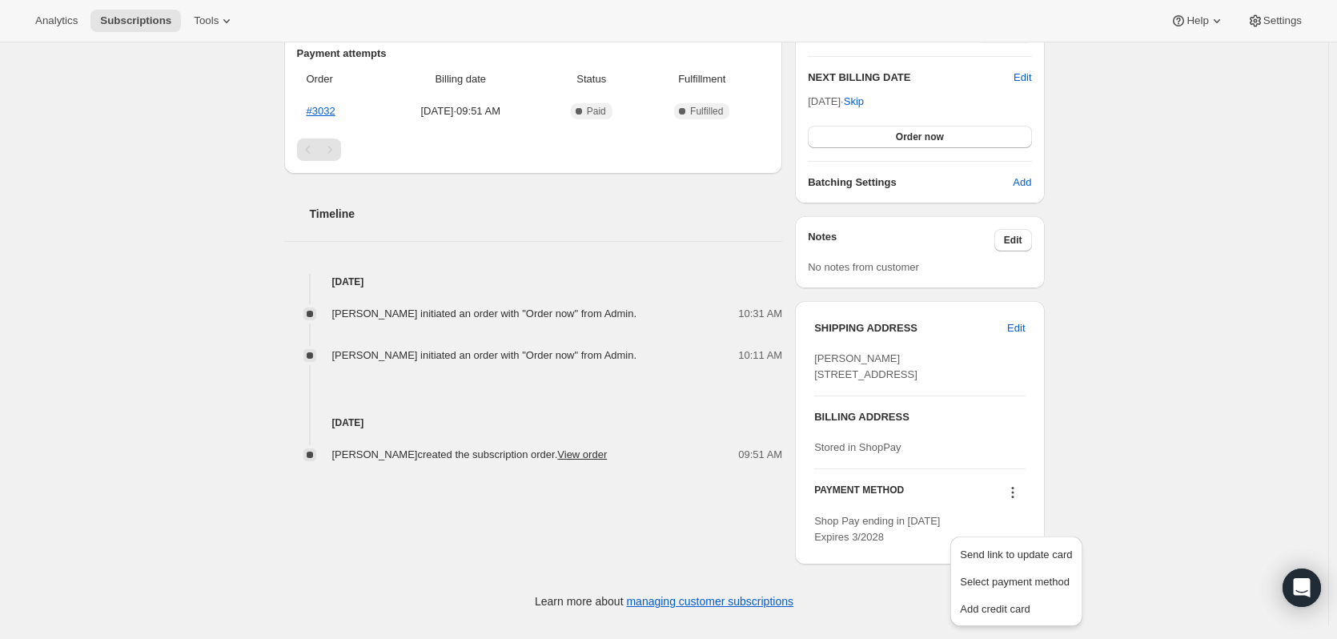
click at [1091, 474] on div "Subscription #17932189847. This page is ready Subscription #17932189847 Success…" at bounding box center [664, 133] width 1328 height 983
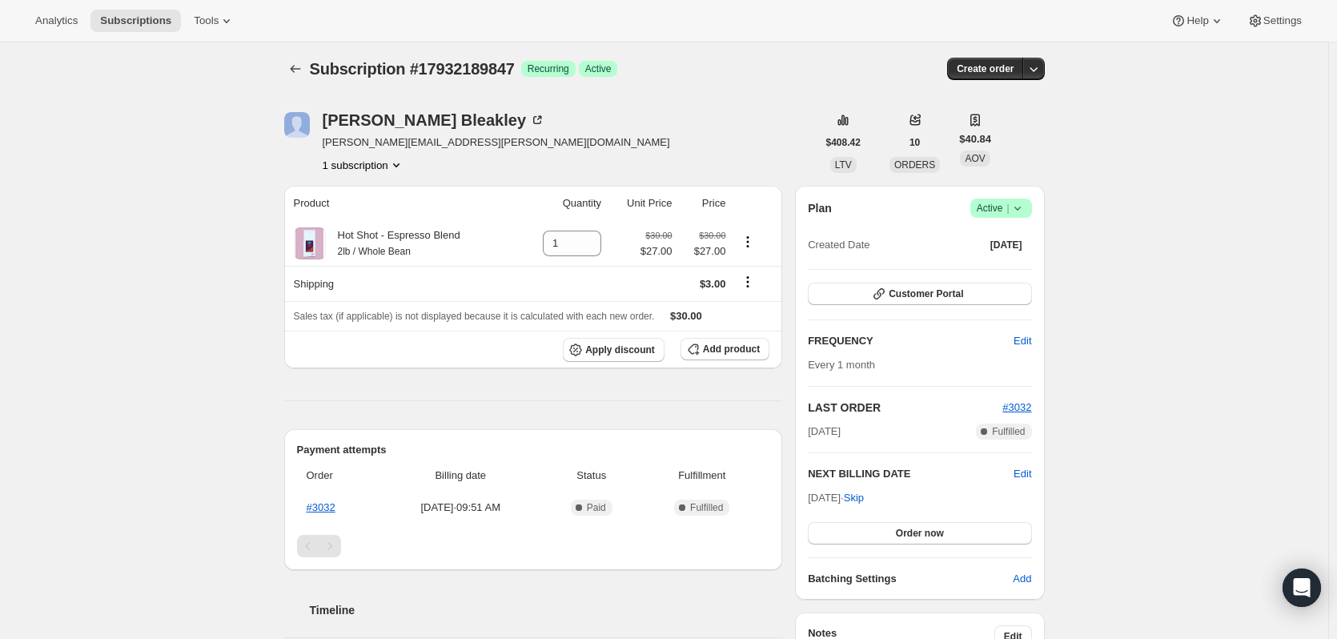
scroll to position [0, 0]
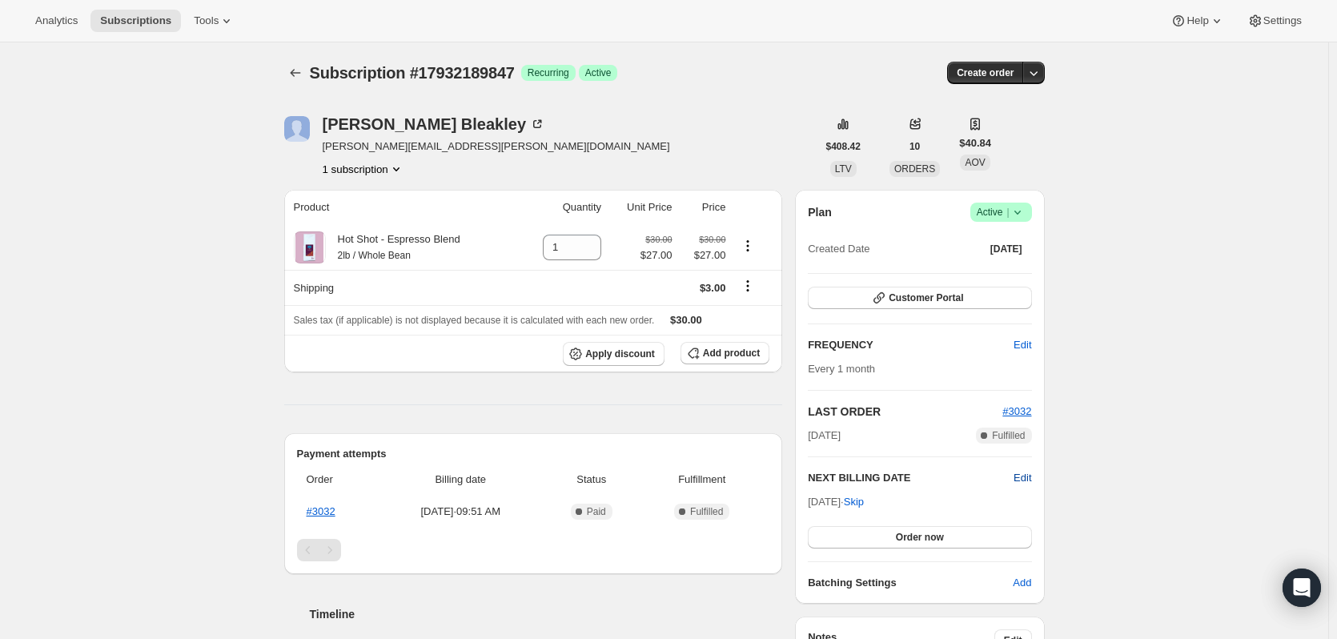
click at [1024, 479] on span "Edit" at bounding box center [1022, 478] width 18 height 16
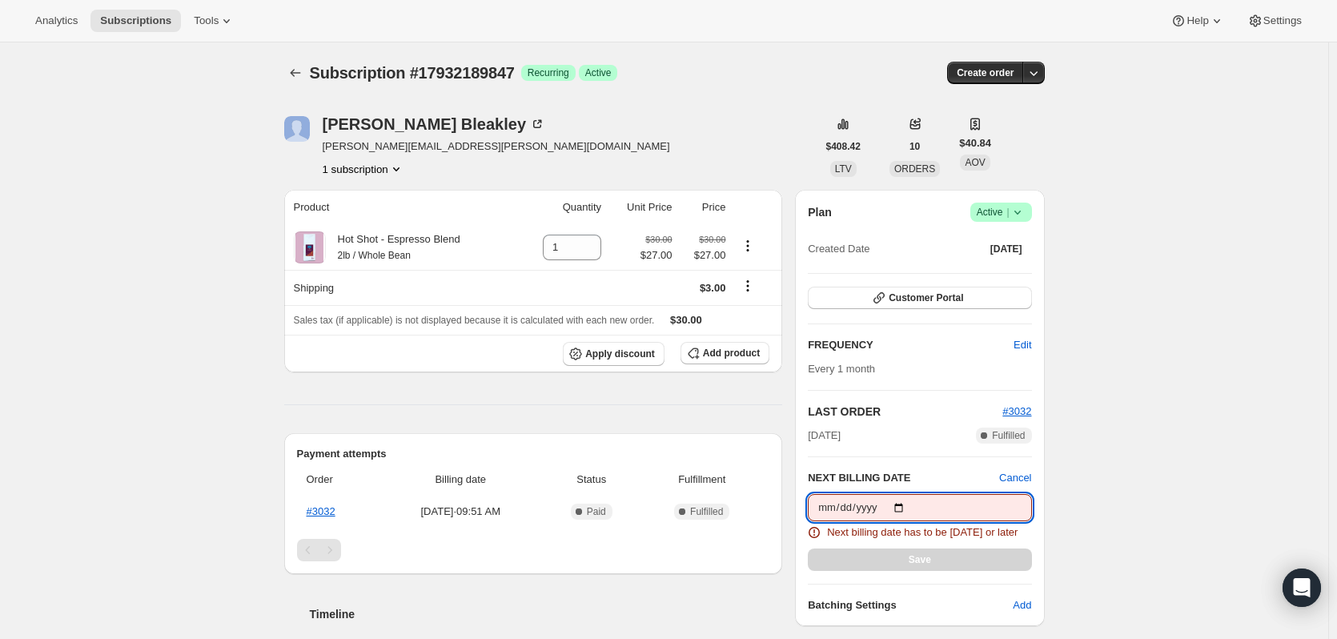
click at [901, 507] on input "[DATE]" at bounding box center [919, 507] width 223 height 27
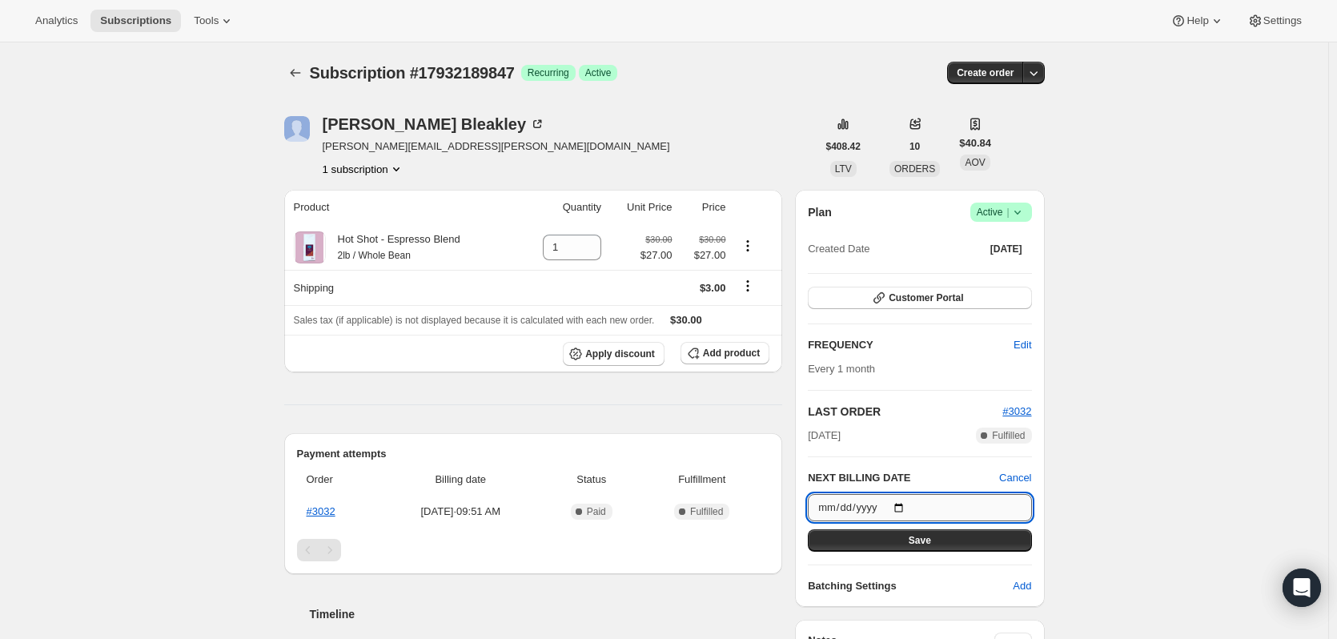
type input "[DATE]"
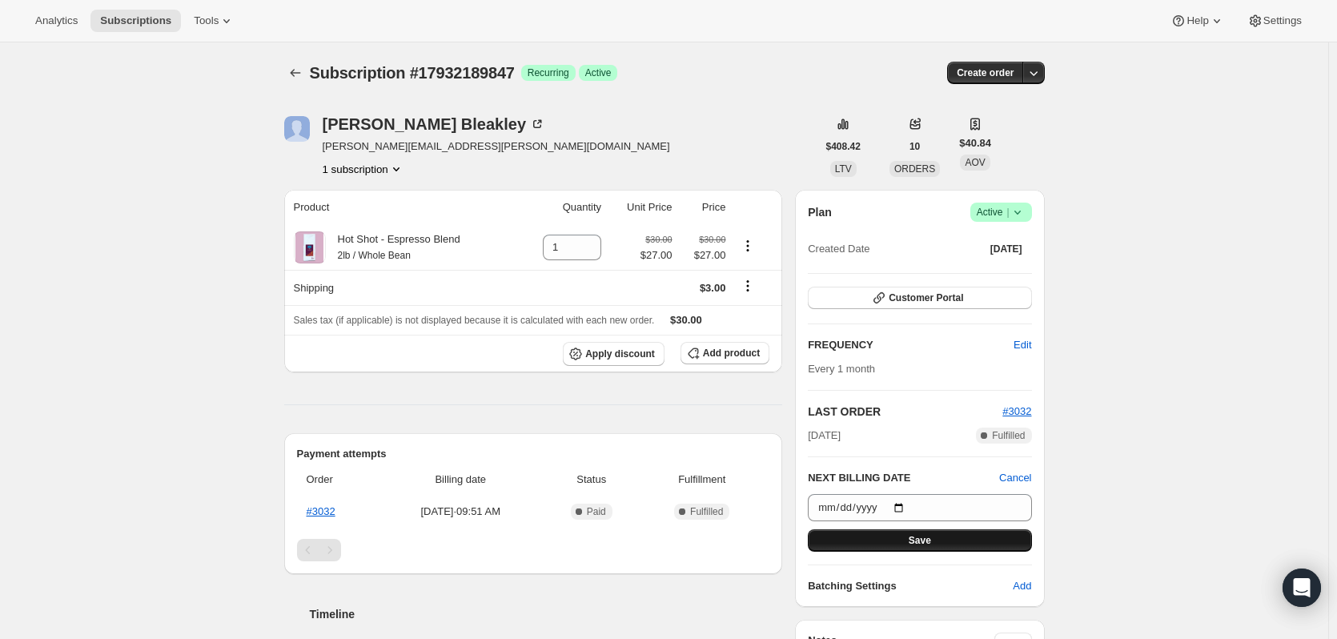
click at [897, 541] on button "Save" at bounding box center [919, 540] width 223 height 22
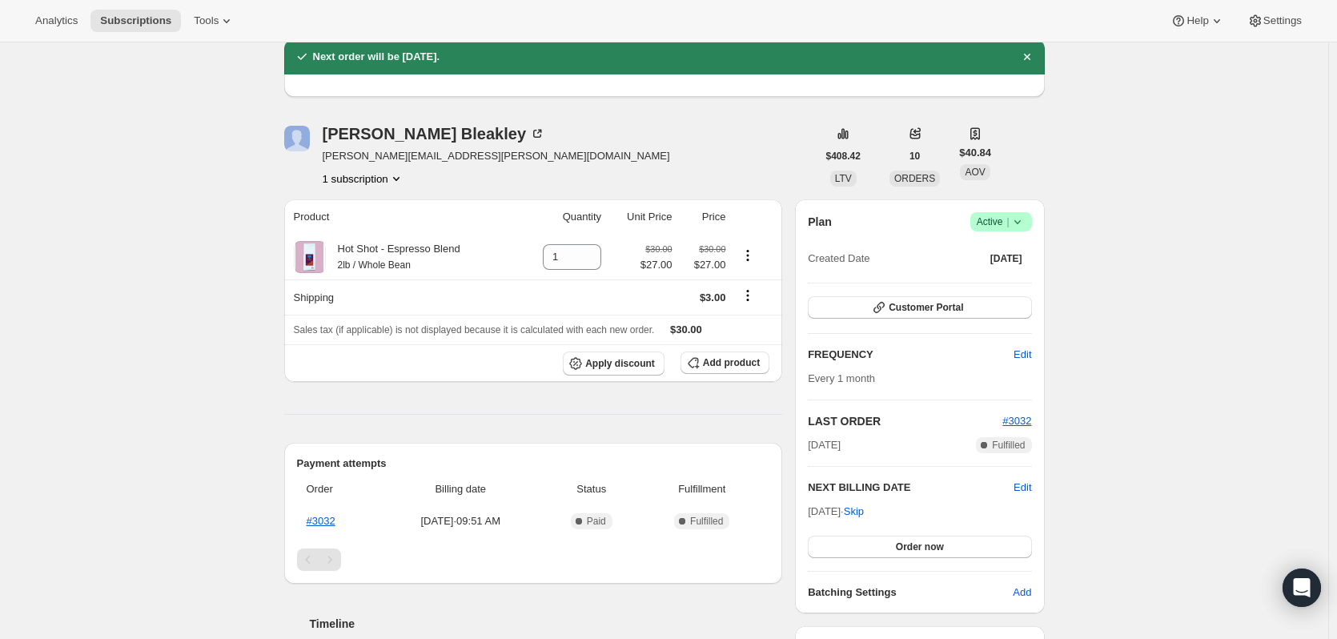
scroll to position [160, 0]
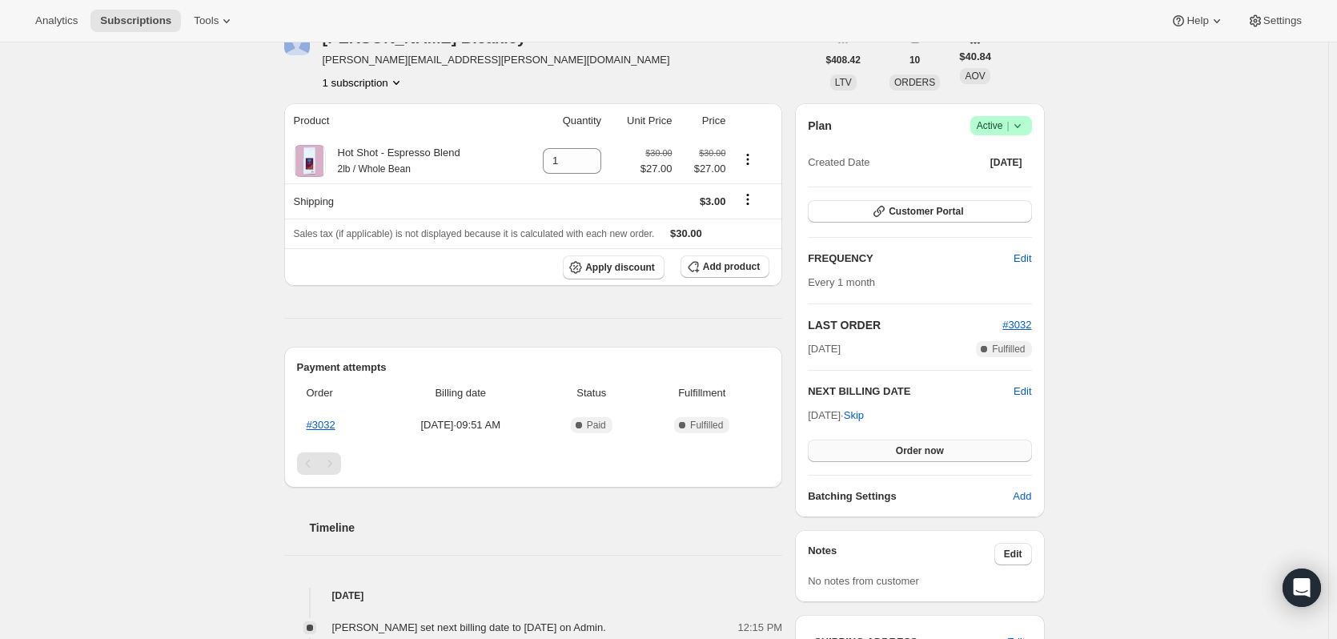
click at [912, 451] on span "Order now" at bounding box center [920, 450] width 48 height 13
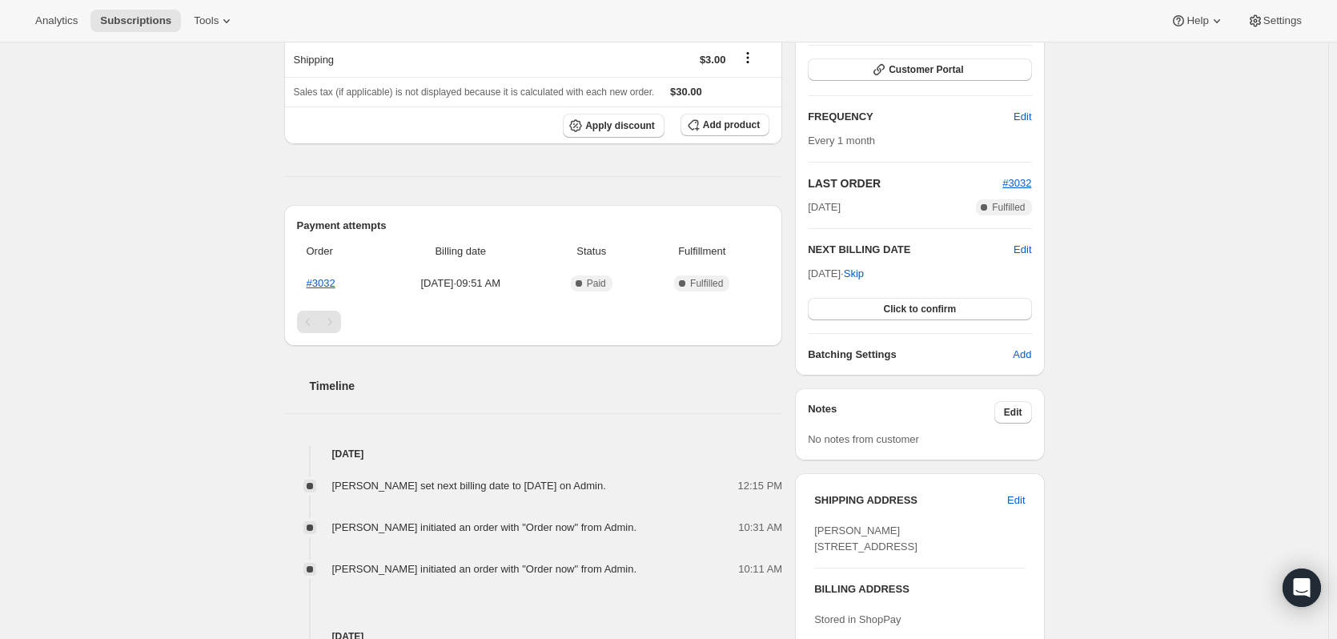
scroll to position [331, 0]
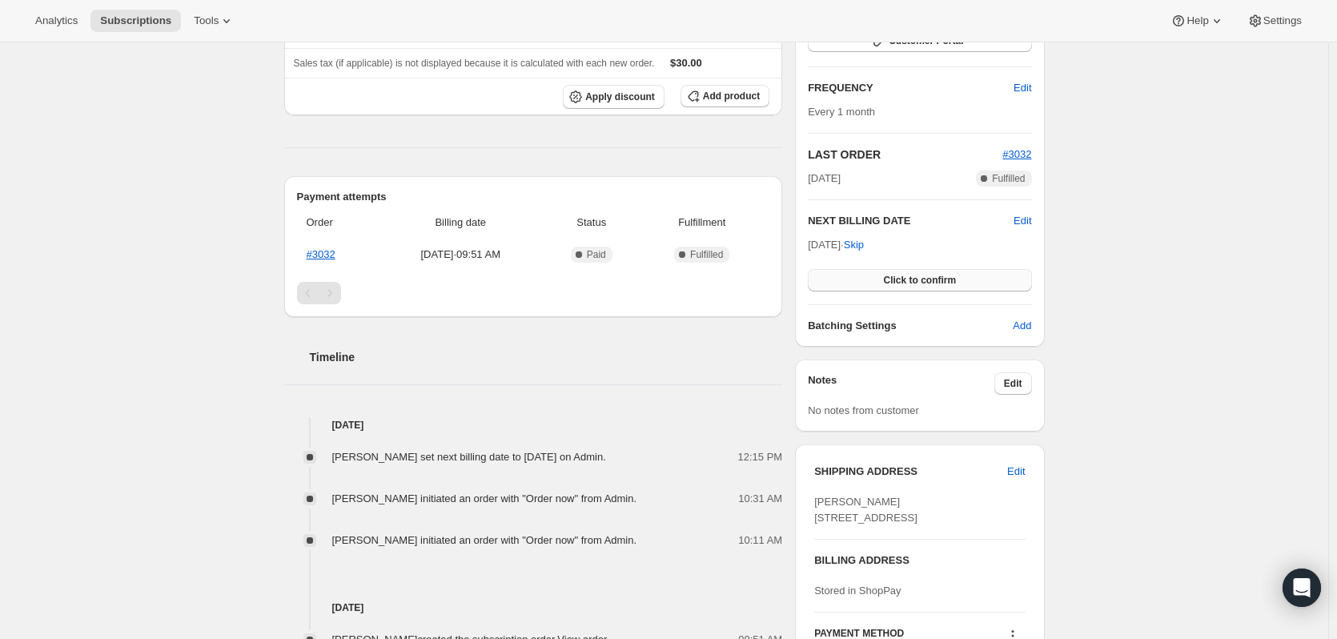
click at [908, 283] on span "Click to confirm" at bounding box center [919, 280] width 73 height 13
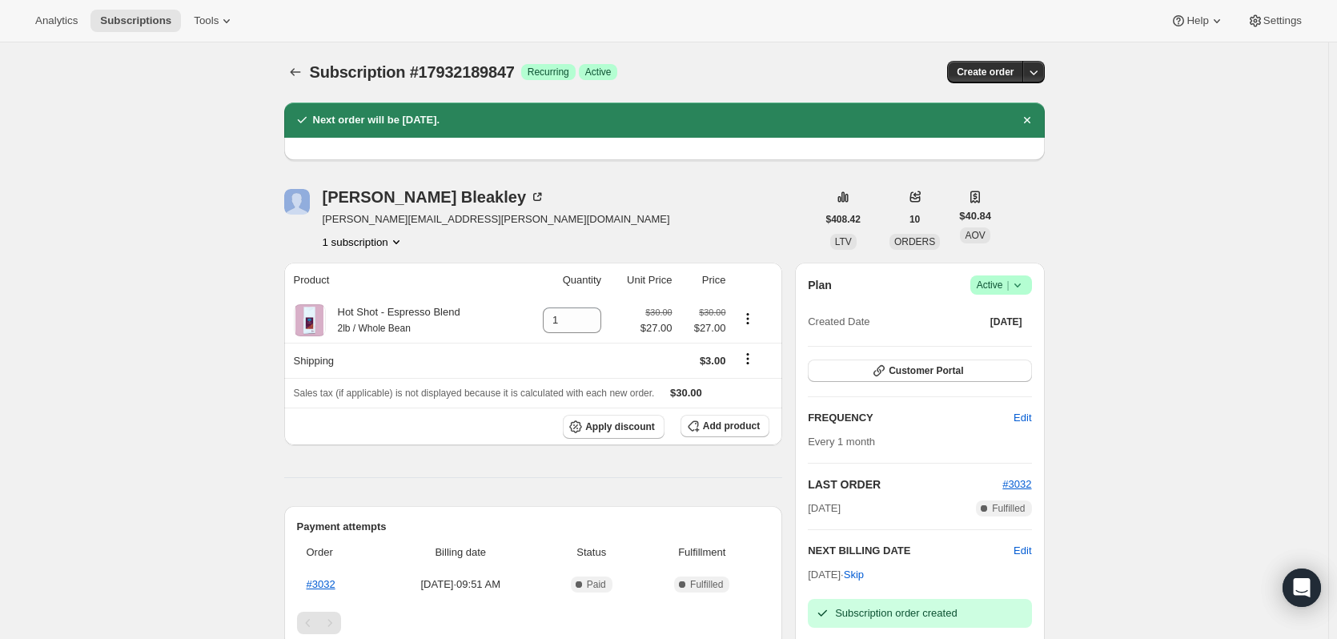
scroll to position [0, 0]
click at [1028, 120] on icon "Dismiss notification" at bounding box center [1027, 121] width 16 height 16
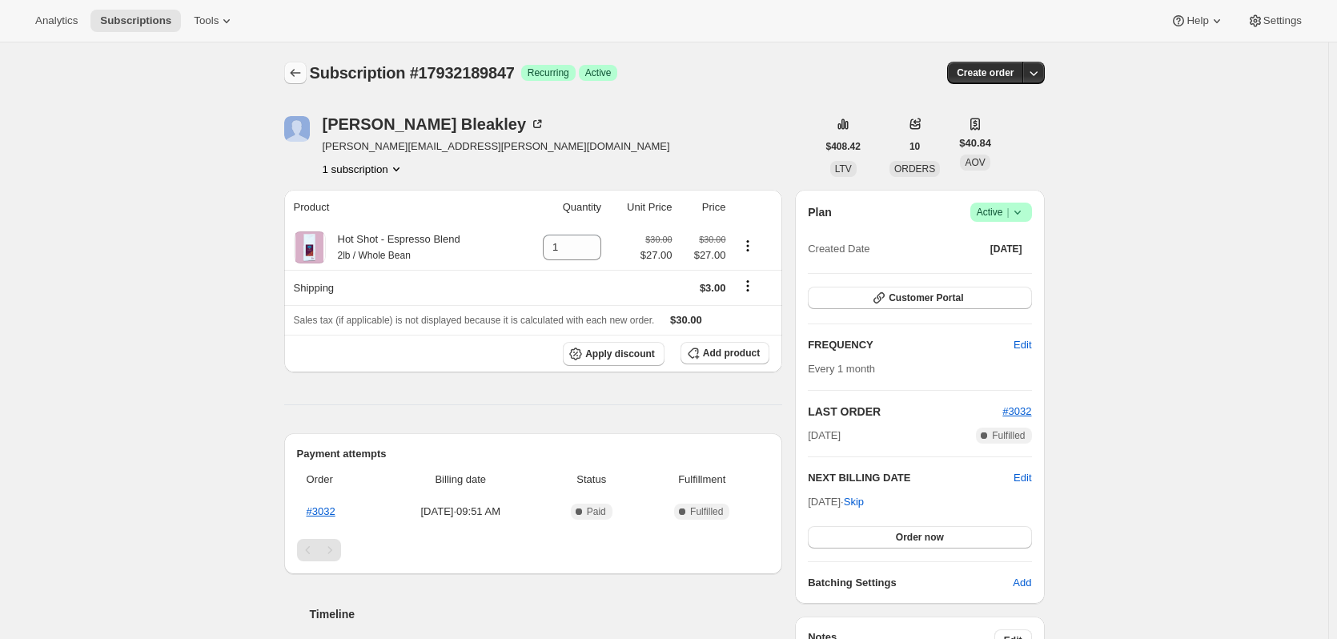
click at [307, 77] on button "Subscriptions" at bounding box center [295, 73] width 22 height 22
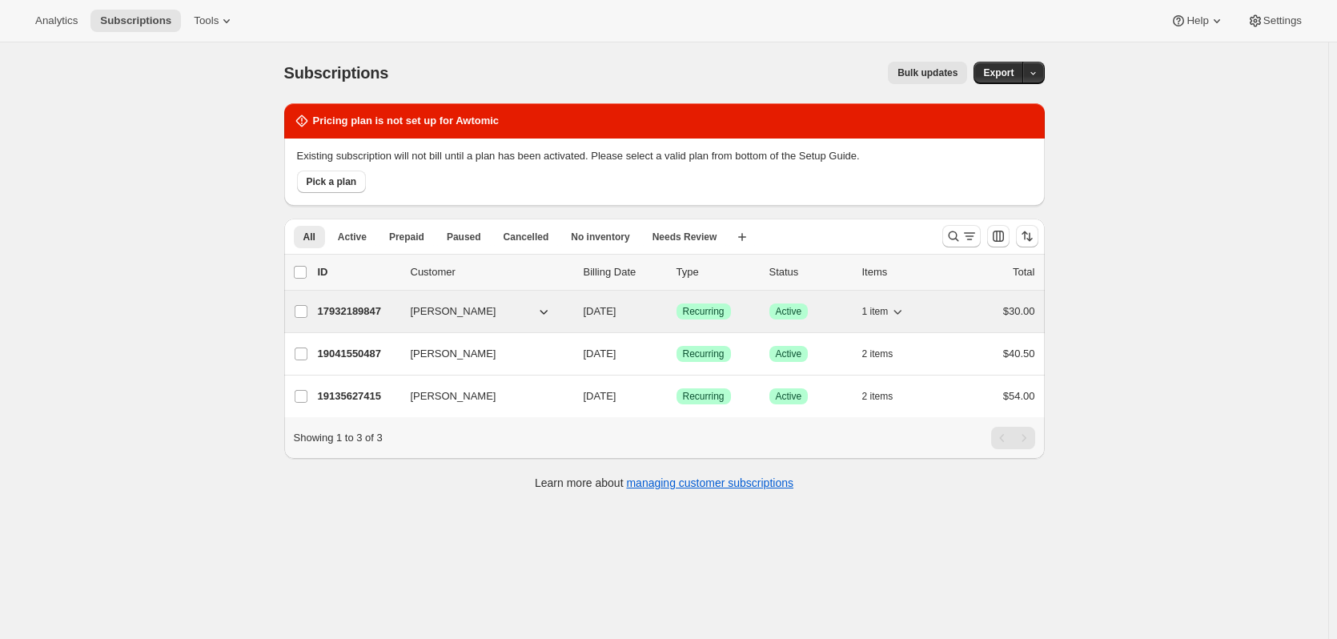
click at [509, 311] on button "[PERSON_NAME]" at bounding box center [481, 312] width 160 height 26
click at [451, 308] on span "[PERSON_NAME]" at bounding box center [454, 311] width 86 height 16
click at [447, 311] on span "[PERSON_NAME]" at bounding box center [454, 311] width 86 height 16
click at [306, 309] on input "[PERSON_NAME]" at bounding box center [301, 311] width 13 height 13
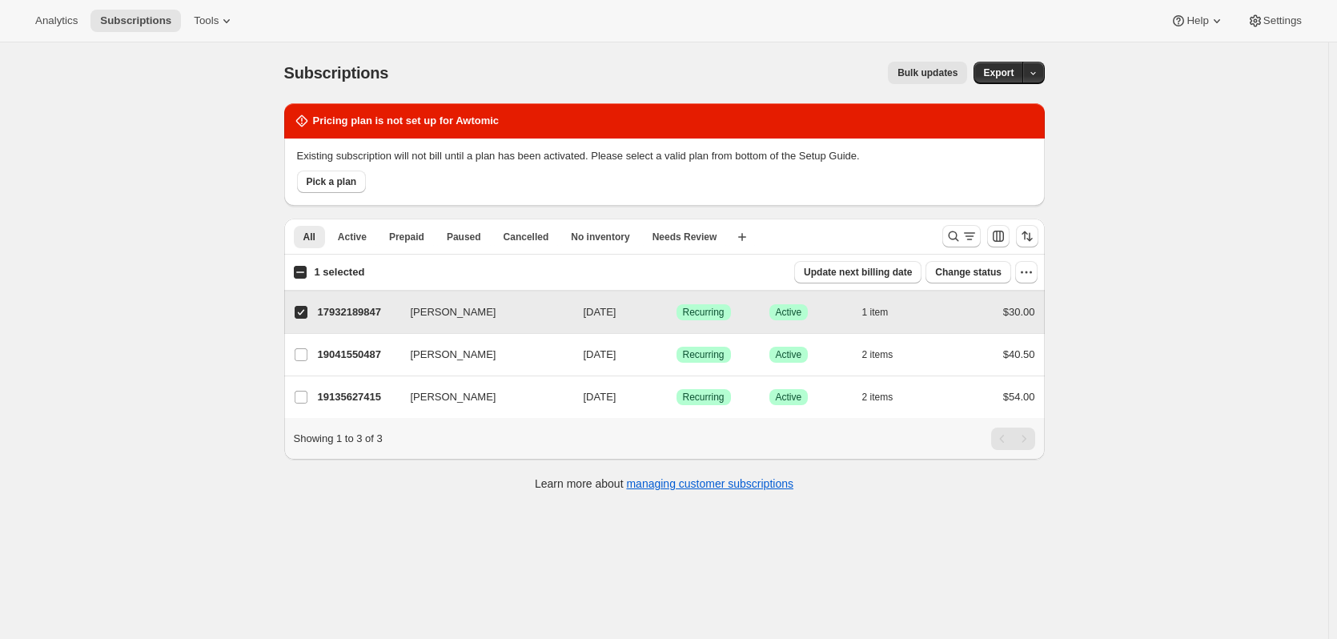
click at [308, 311] on span at bounding box center [301, 312] width 14 height 14
click at [307, 311] on input "[PERSON_NAME]" at bounding box center [301, 312] width 13 height 13
checkbox input "false"
click at [368, 309] on p "17932189847" at bounding box center [358, 311] width 80 height 16
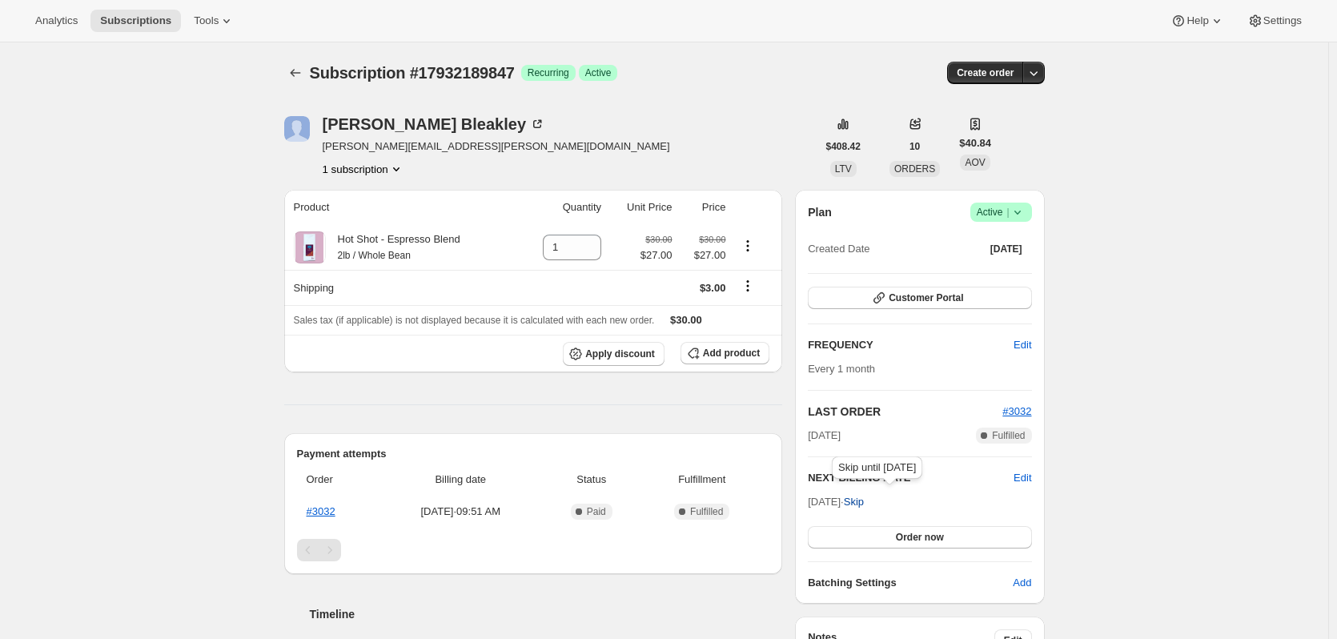
click at [864, 503] on span "Skip" at bounding box center [854, 502] width 20 height 16
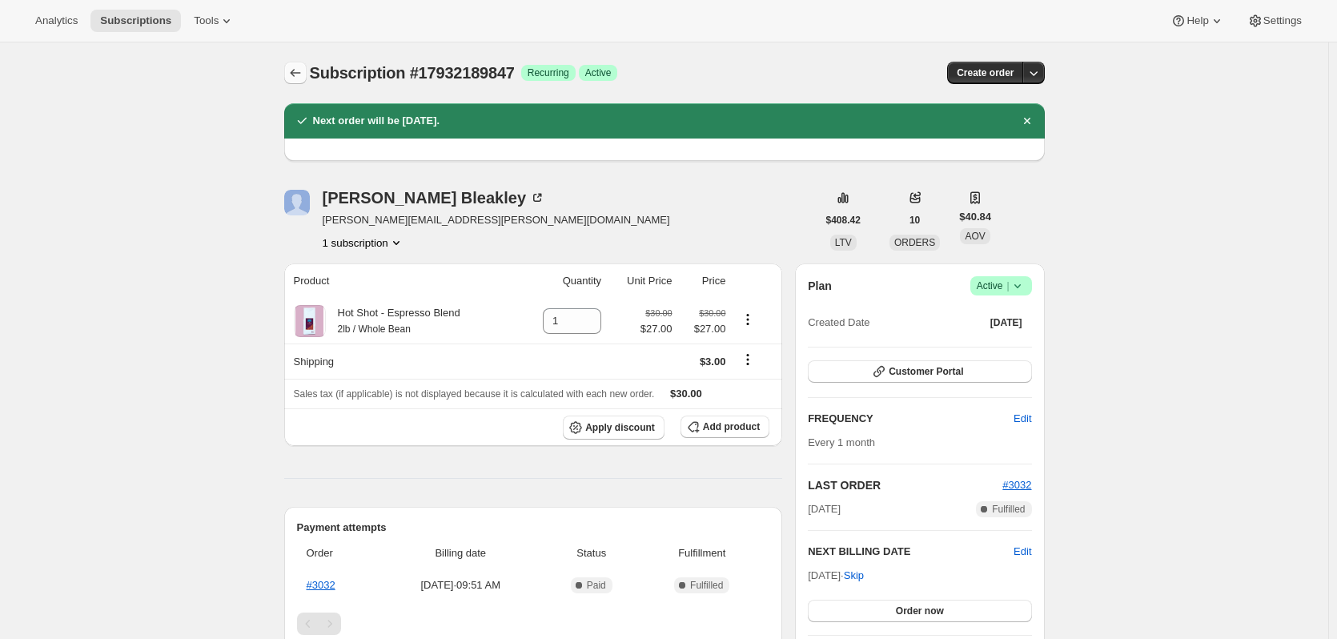
click at [301, 81] on button "Subscriptions" at bounding box center [295, 73] width 22 height 22
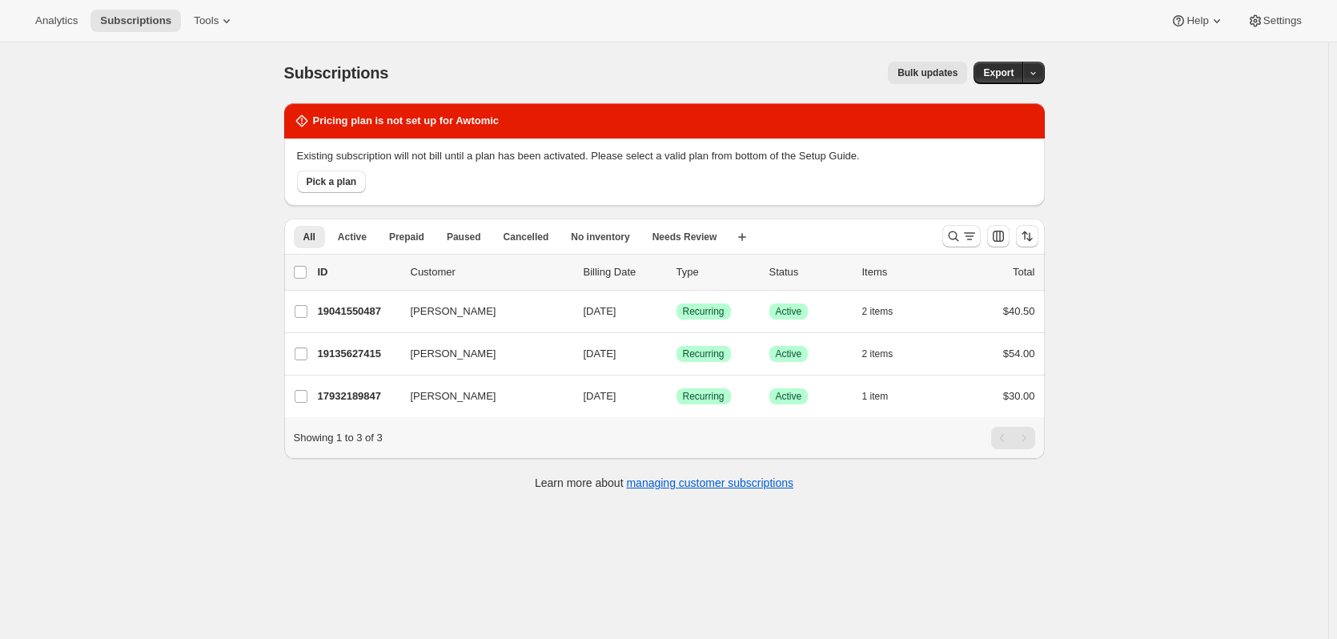
click at [923, 71] on span "Bulk updates" at bounding box center [927, 72] width 60 height 13
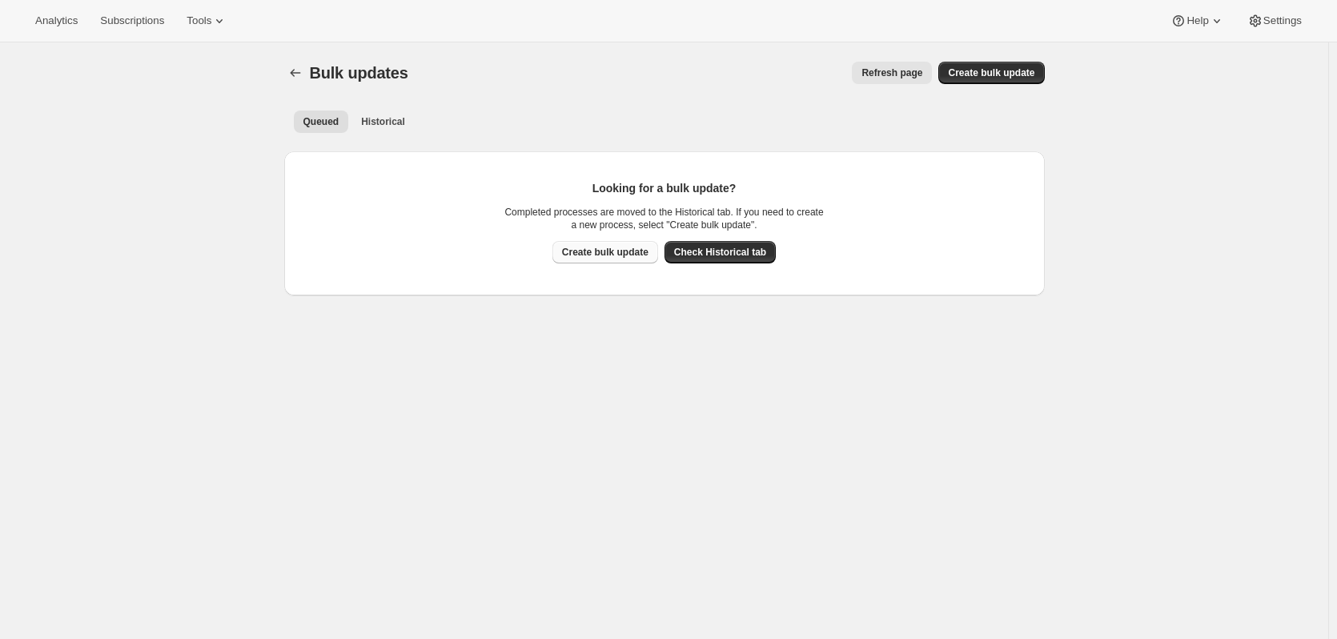
click at [628, 251] on span "Create bulk update" at bounding box center [605, 252] width 86 height 13
select select "13"
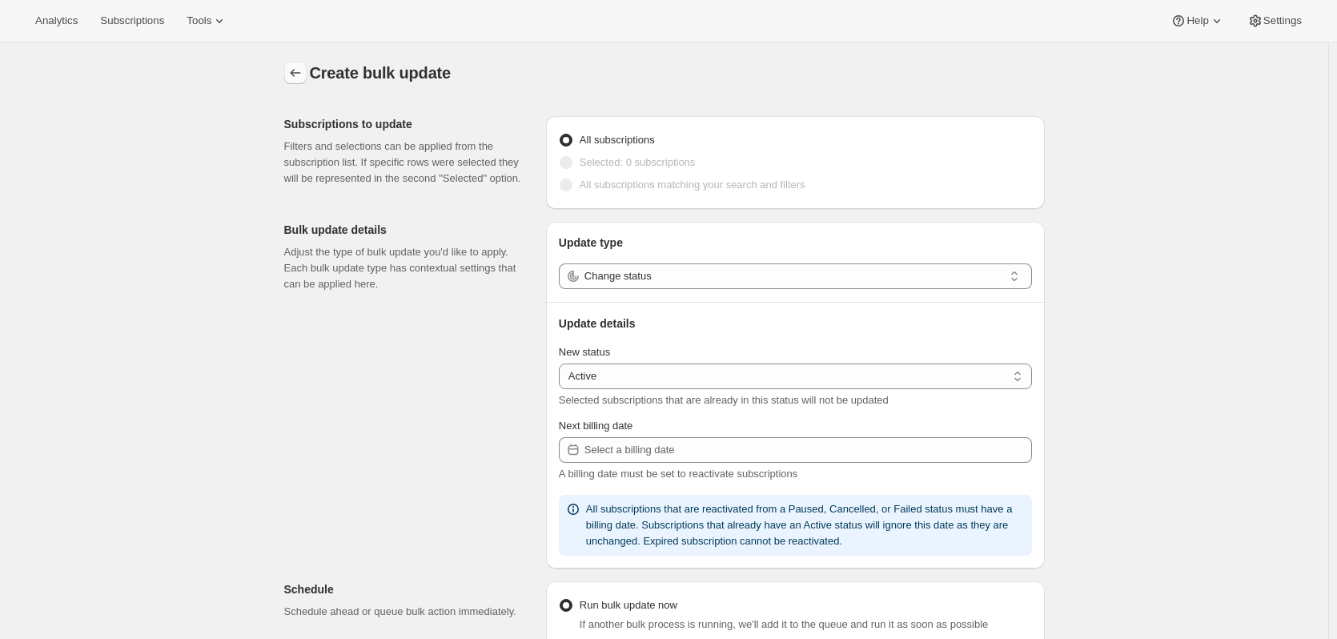
click at [295, 78] on icon "button" at bounding box center [295, 73] width 16 height 16
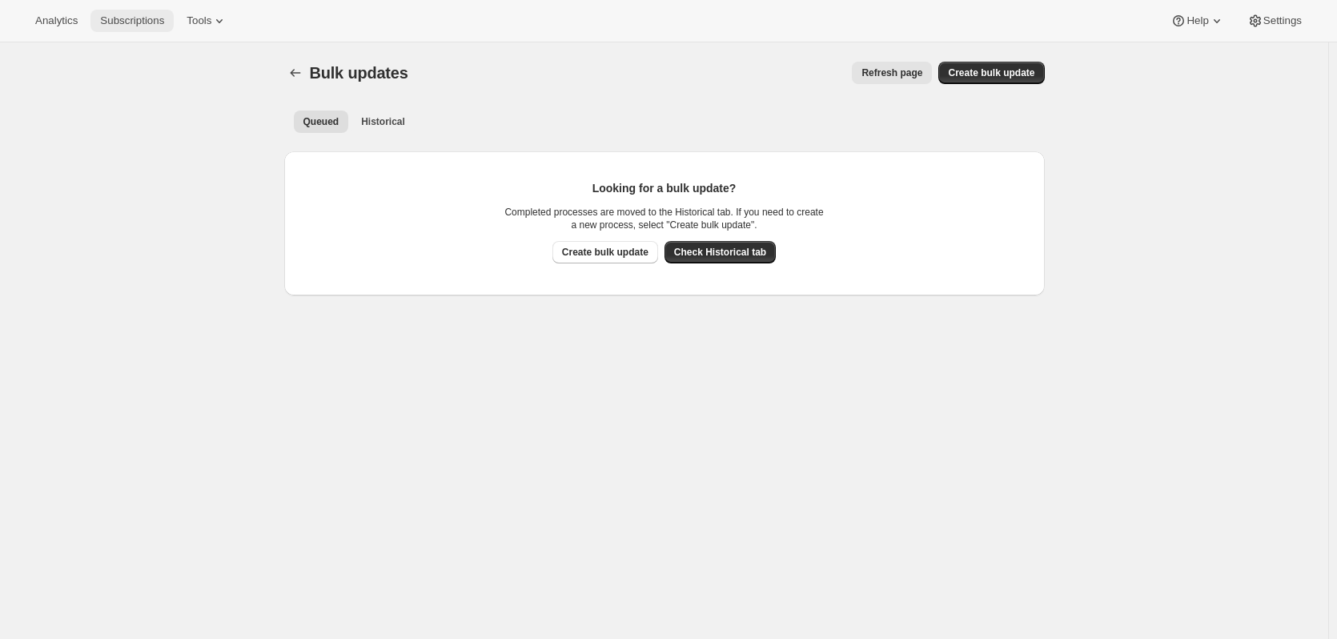
click at [129, 18] on span "Subscriptions" at bounding box center [132, 20] width 64 height 13
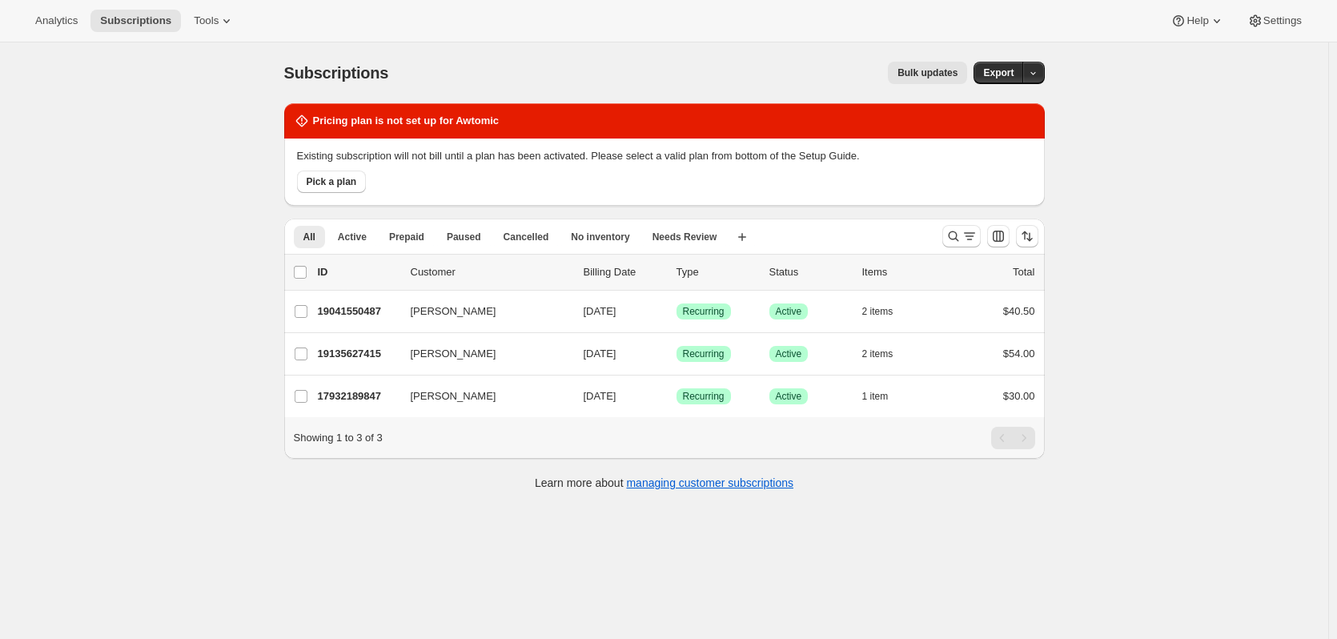
click at [1029, 551] on div "Subscriptions. This page is ready Subscriptions Bulk updates More actions Bulk …" at bounding box center [664, 361] width 1328 height 639
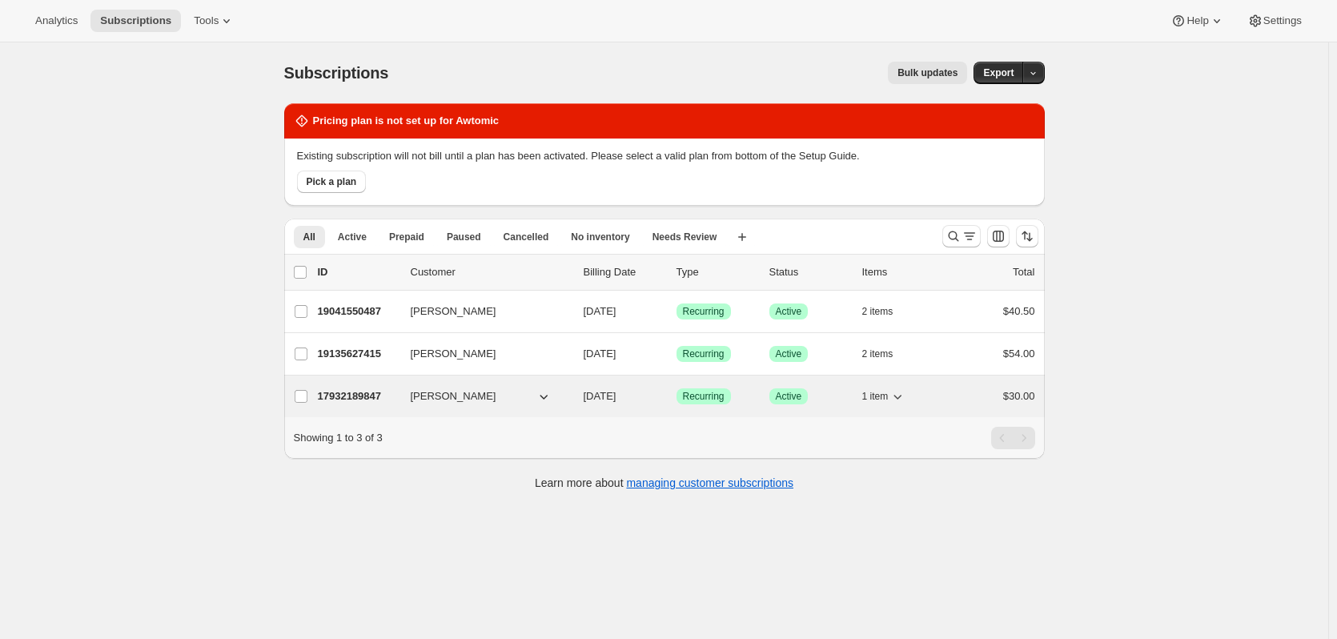
click at [600, 396] on span "[DATE]" at bounding box center [599, 396] width 33 height 12
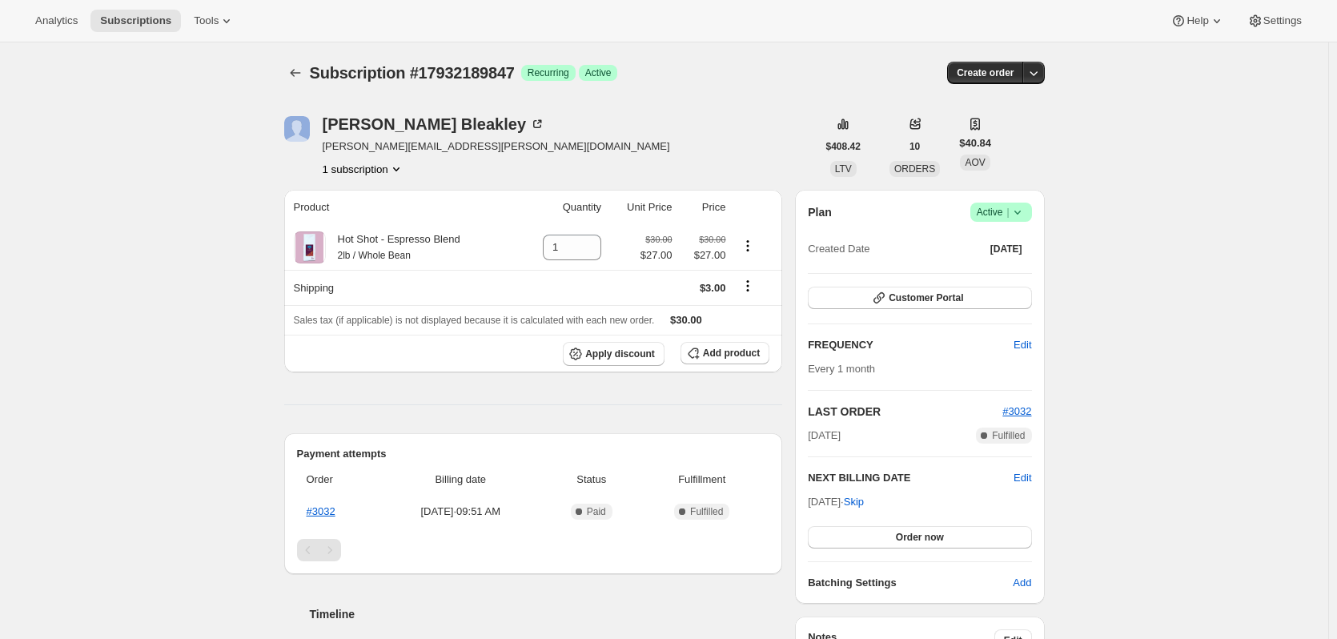
click at [310, 74] on div at bounding box center [297, 73] width 26 height 22
click at [303, 72] on icon "Subscriptions" at bounding box center [295, 73] width 16 height 16
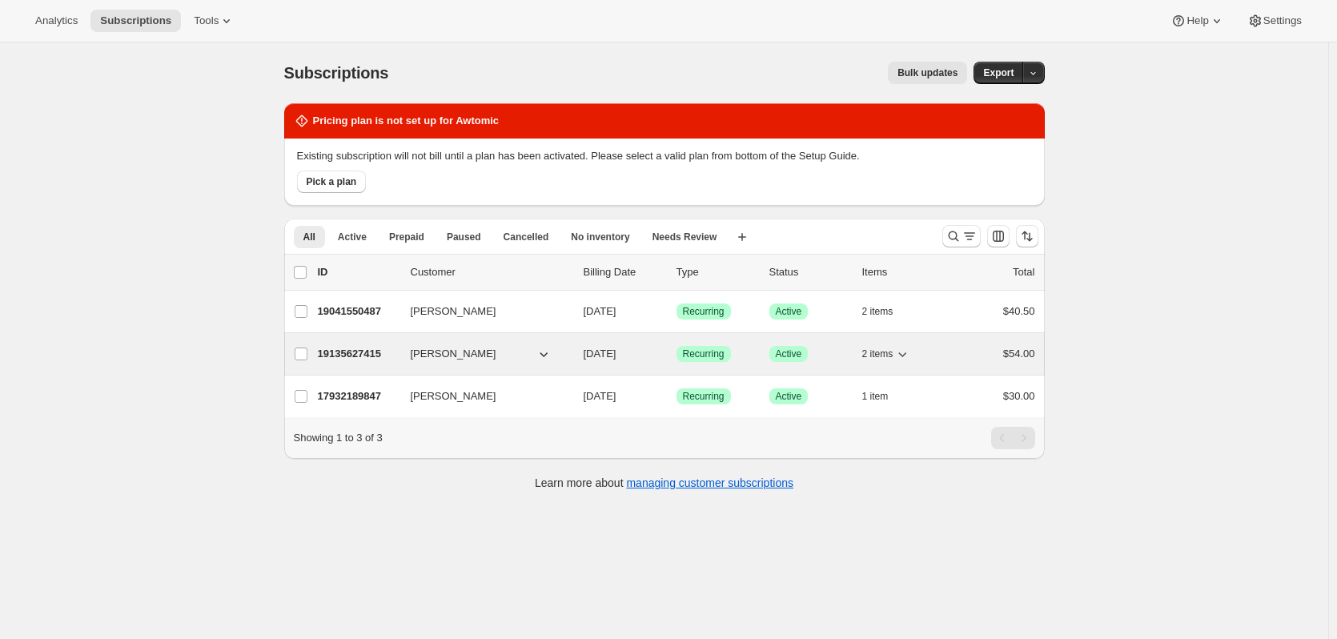
click at [604, 354] on span "[DATE]" at bounding box center [599, 353] width 33 height 12
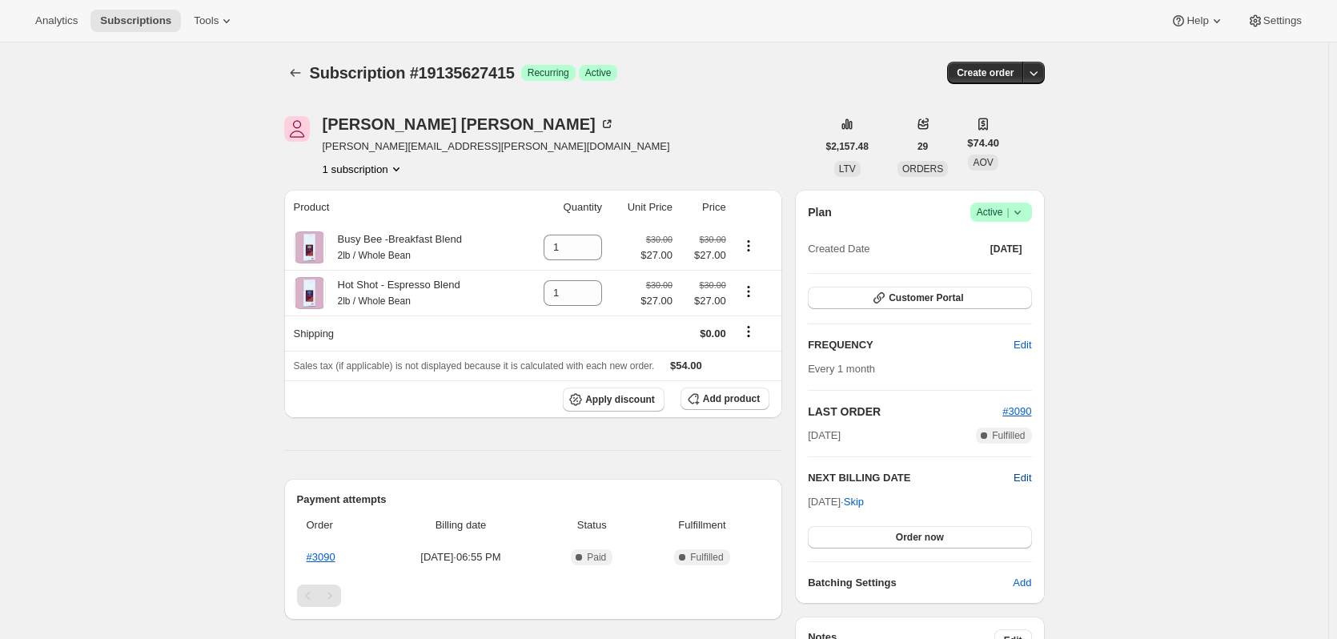
click at [1031, 476] on span "Edit" at bounding box center [1022, 478] width 18 height 16
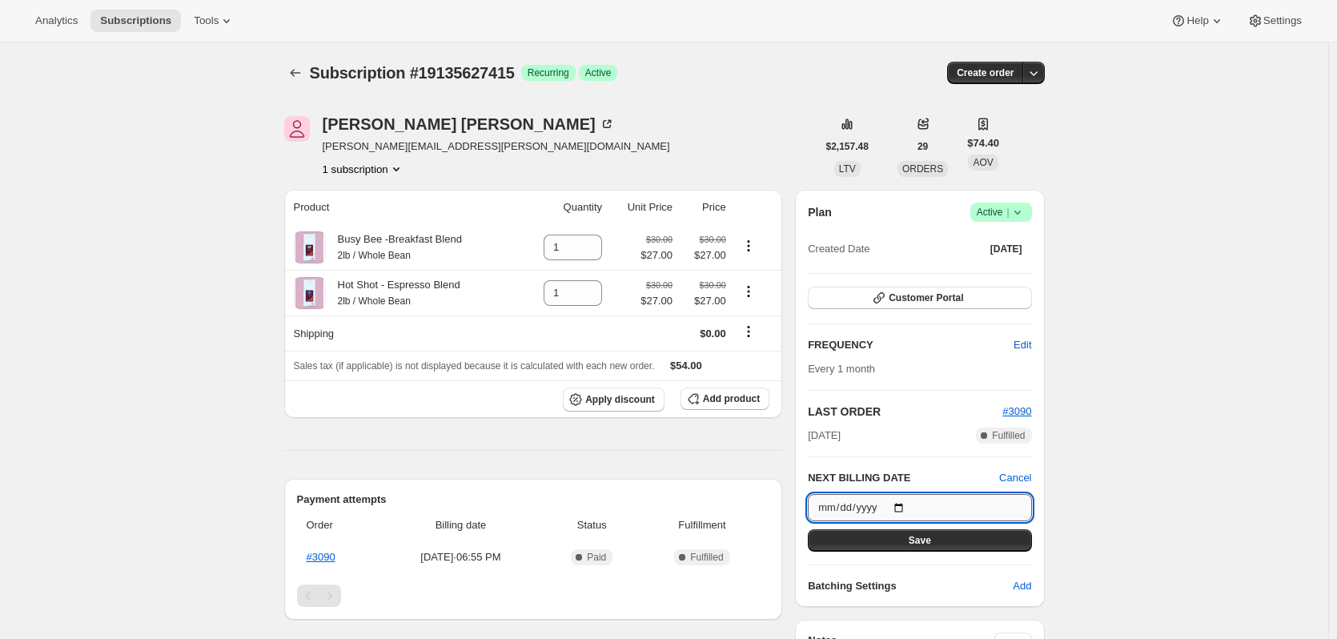
click at [899, 508] on input "[DATE]" at bounding box center [919, 507] width 223 height 27
type input "[DATE]"
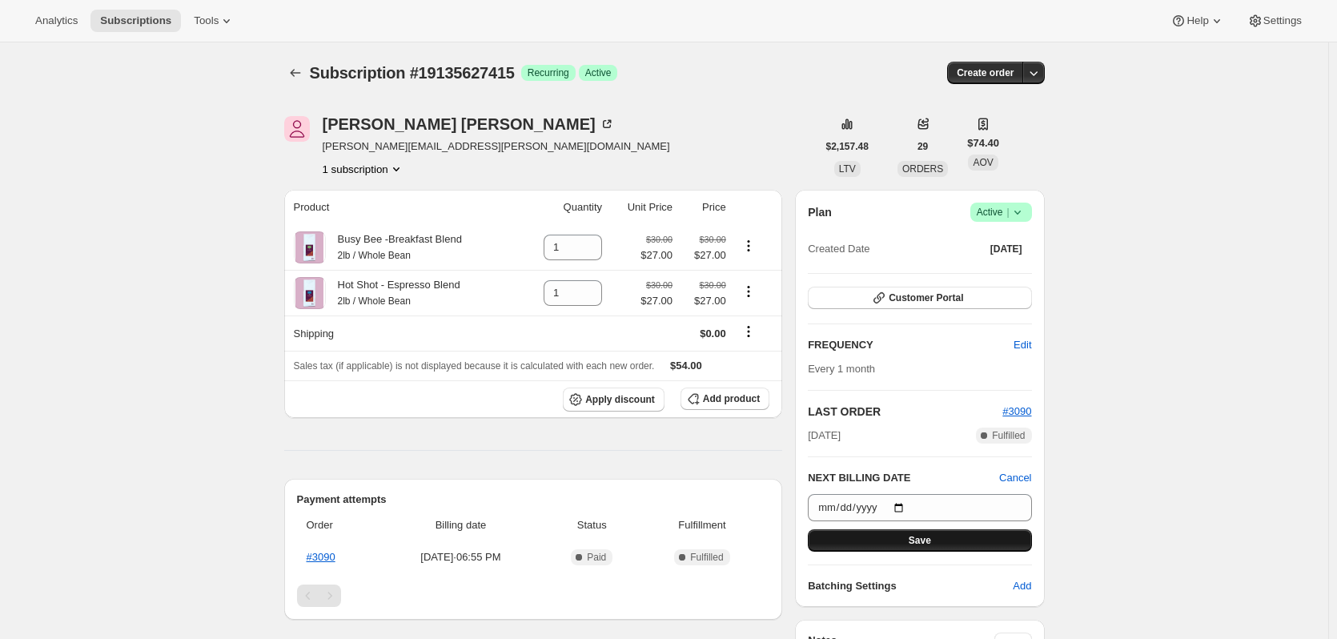
click at [928, 539] on span "Save" at bounding box center [919, 540] width 22 height 13
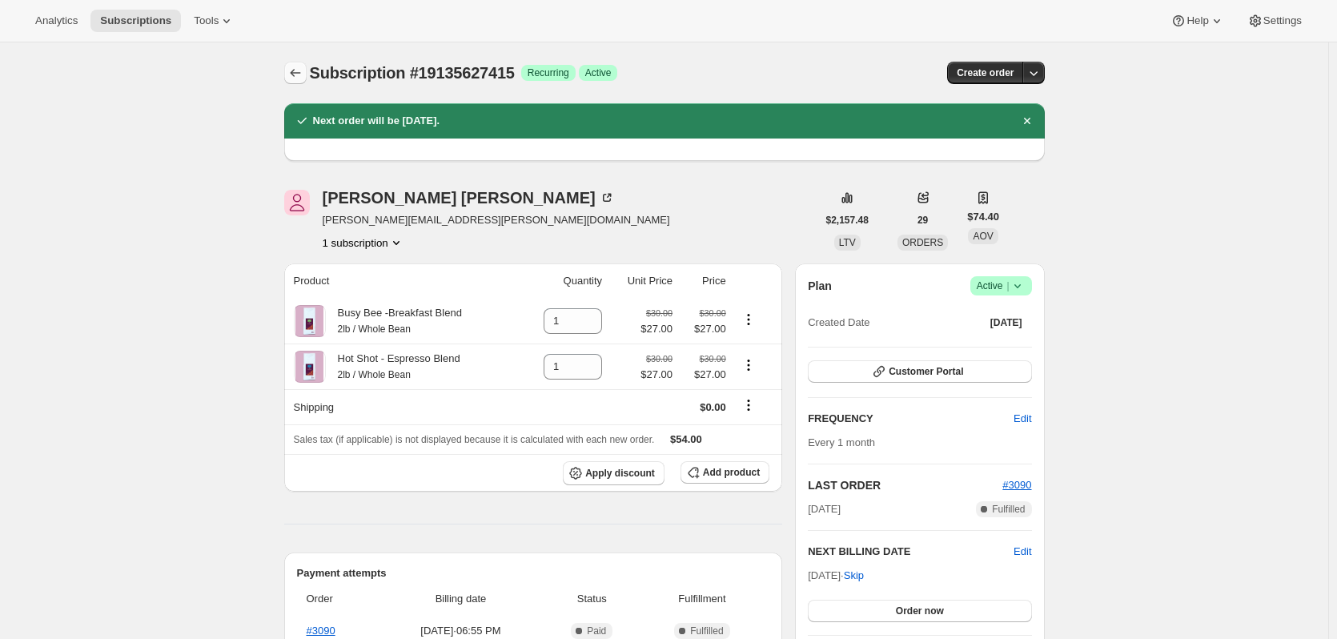
click at [294, 70] on icon "Subscriptions" at bounding box center [295, 73] width 16 height 16
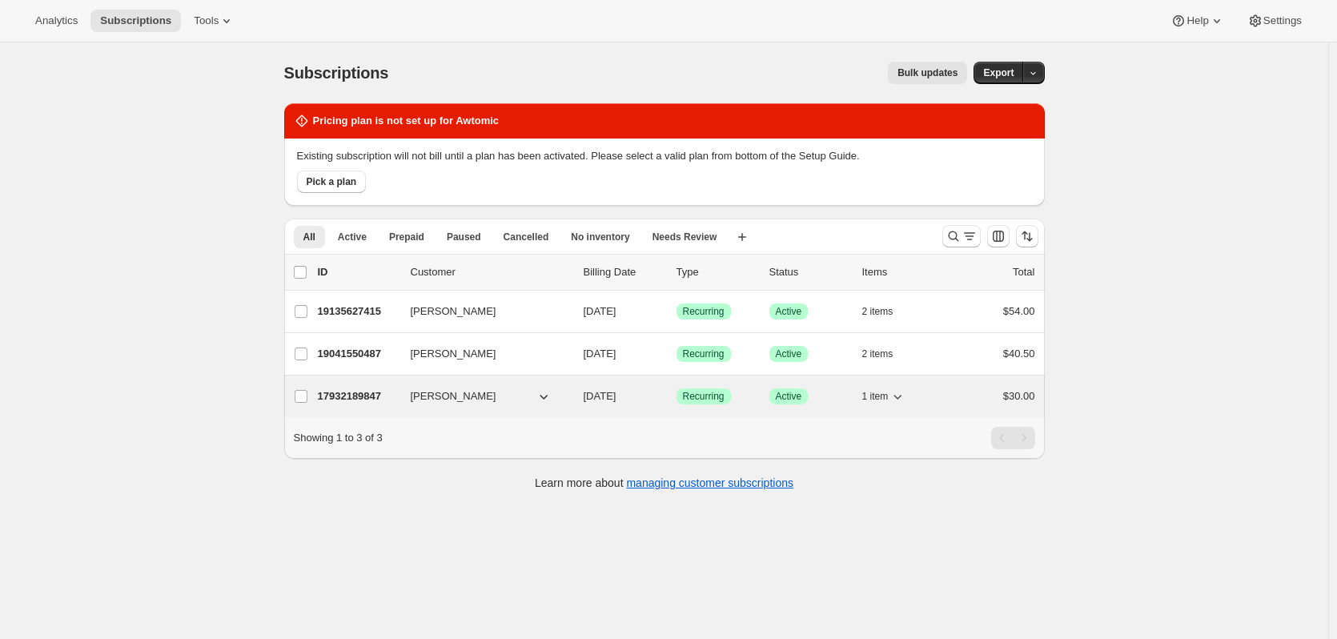
click at [455, 393] on span "[PERSON_NAME]" at bounding box center [454, 396] width 86 height 16
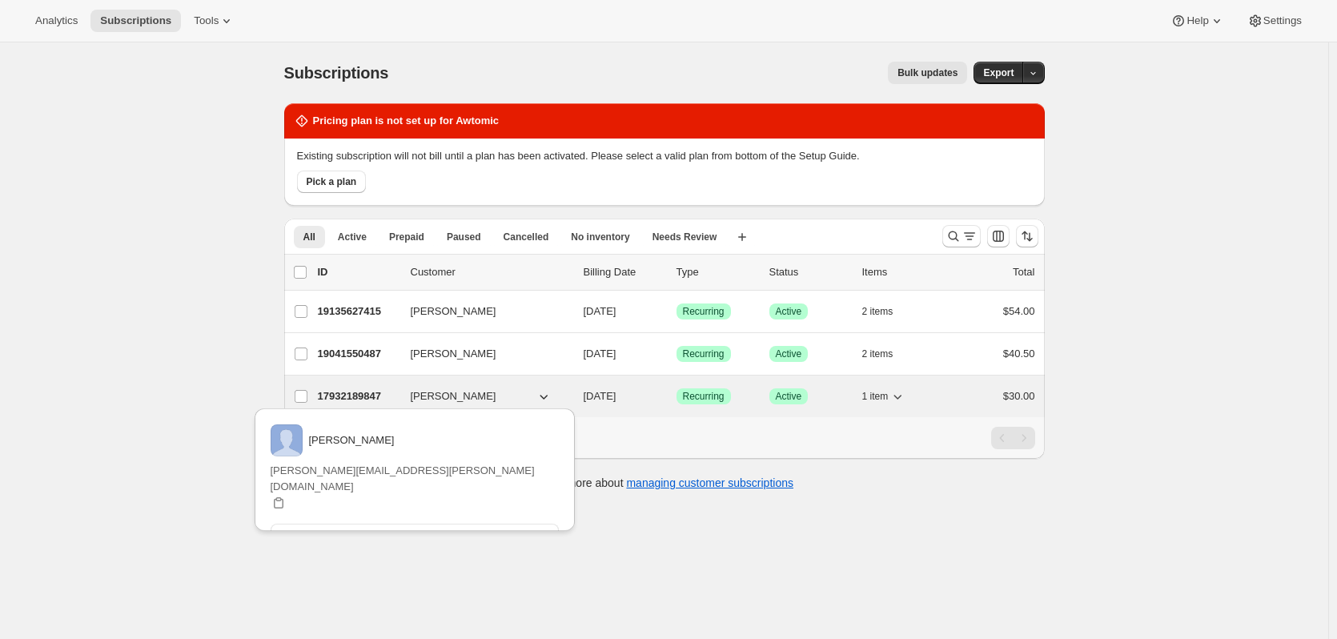
click at [526, 392] on button "[PERSON_NAME]" at bounding box center [481, 396] width 160 height 26
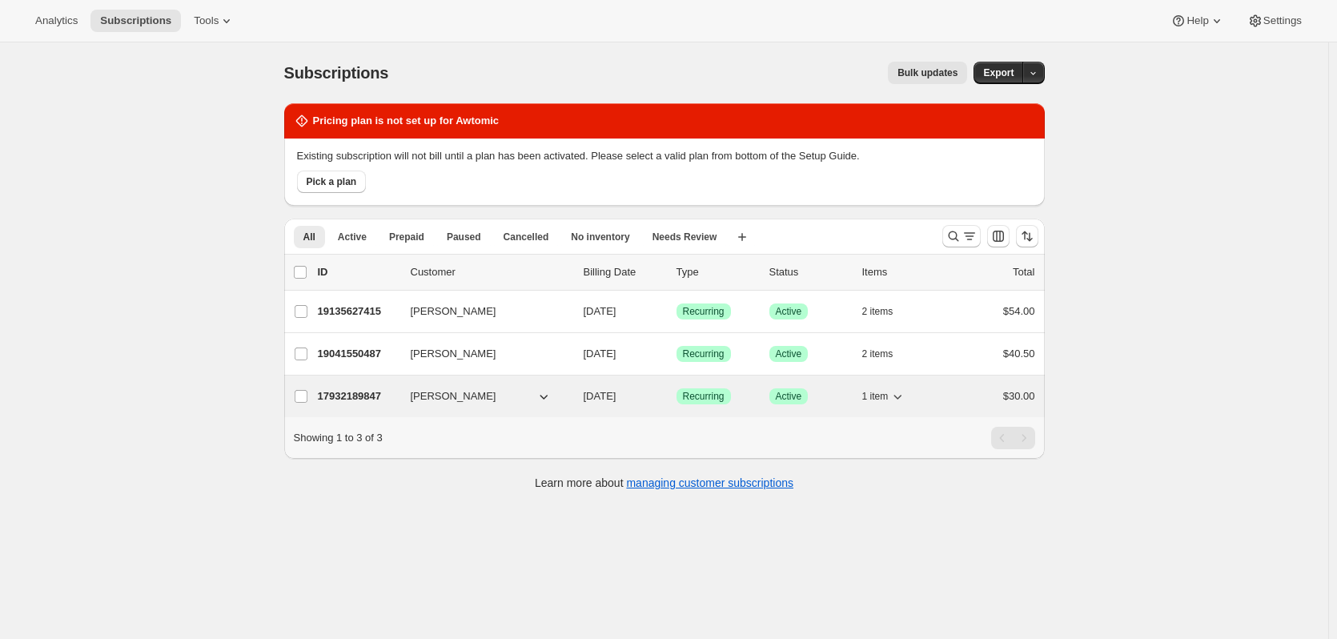
click at [606, 399] on span "[DATE]" at bounding box center [599, 396] width 33 height 12
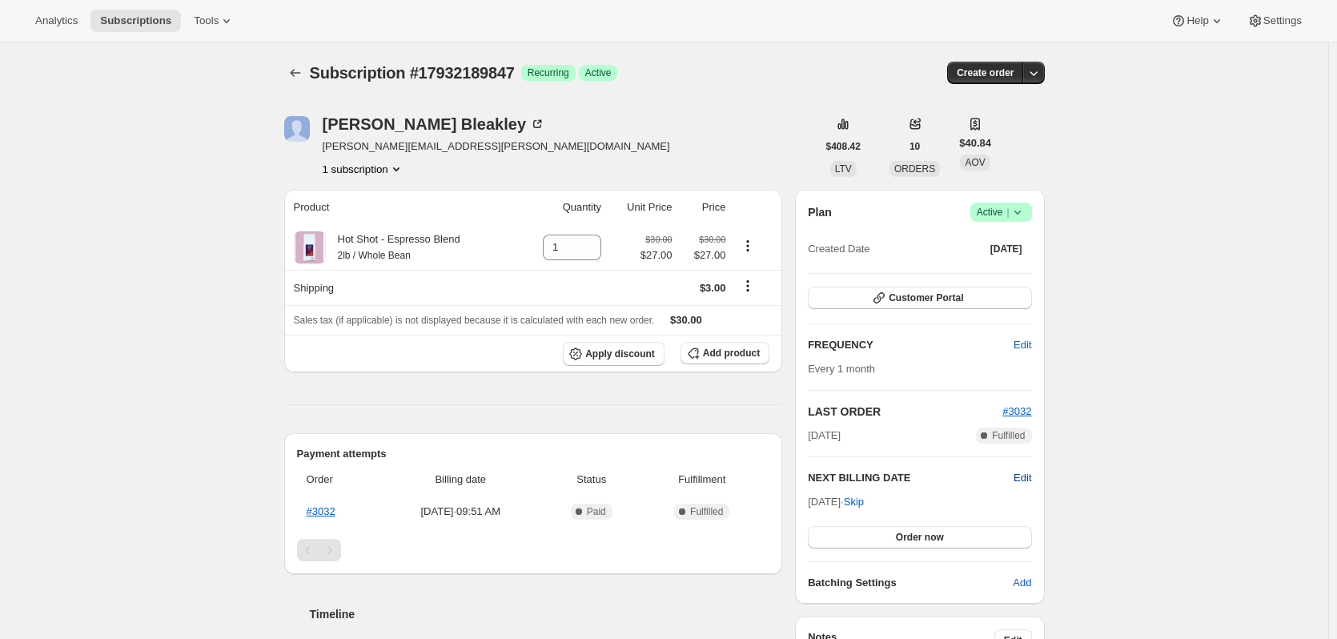
click at [1025, 479] on span "Edit" at bounding box center [1022, 478] width 18 height 16
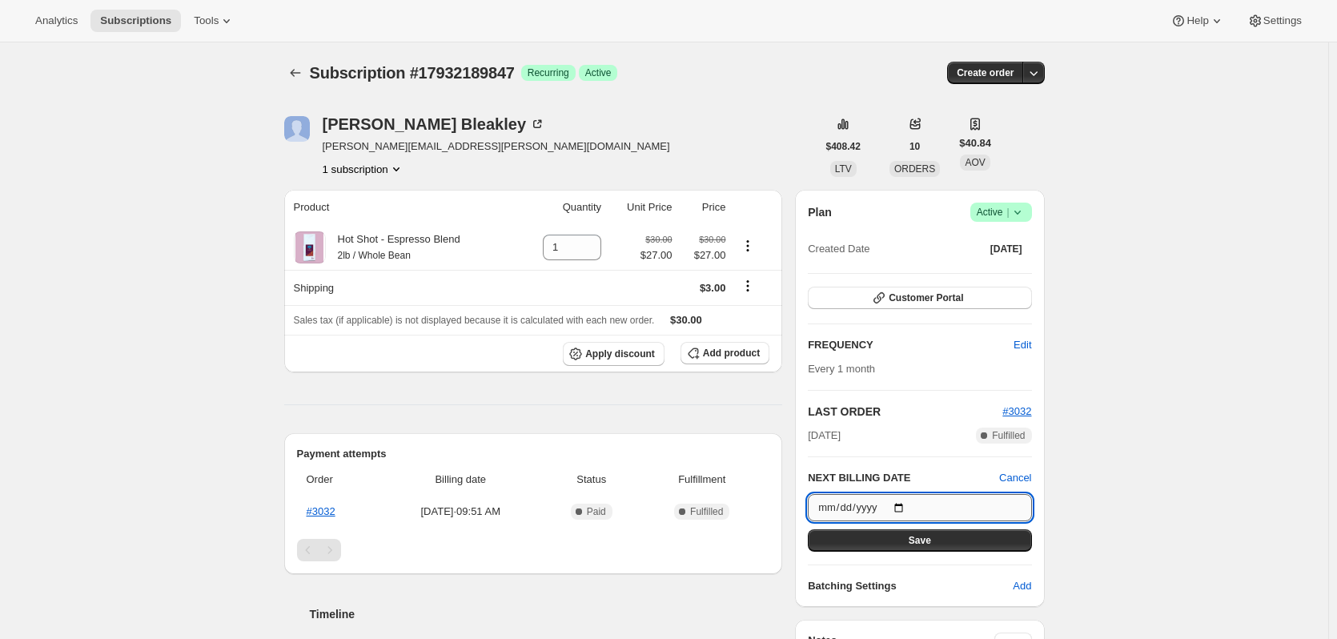
click at [901, 503] on input "[DATE]" at bounding box center [919, 507] width 223 height 27
type input "[DATE]"
click at [914, 536] on span "Save" at bounding box center [919, 540] width 22 height 13
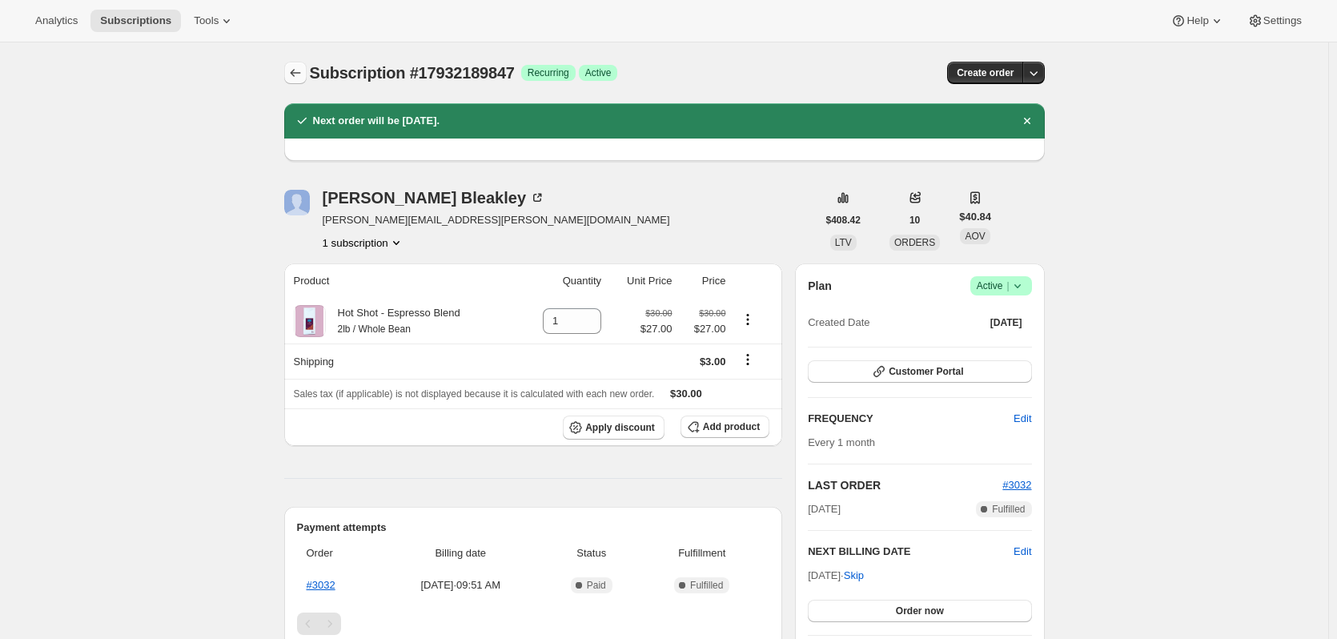
click at [299, 73] on icon "Subscriptions" at bounding box center [295, 73] width 16 height 16
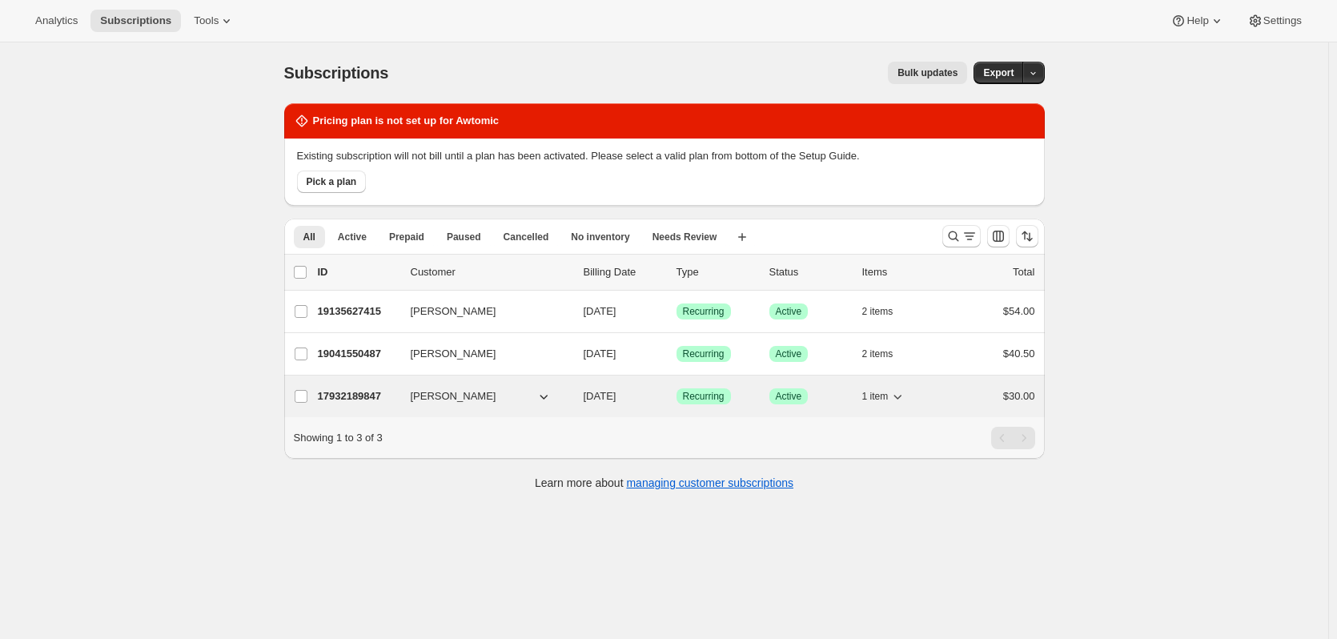
click at [589, 395] on span "[DATE]" at bounding box center [599, 396] width 33 height 12
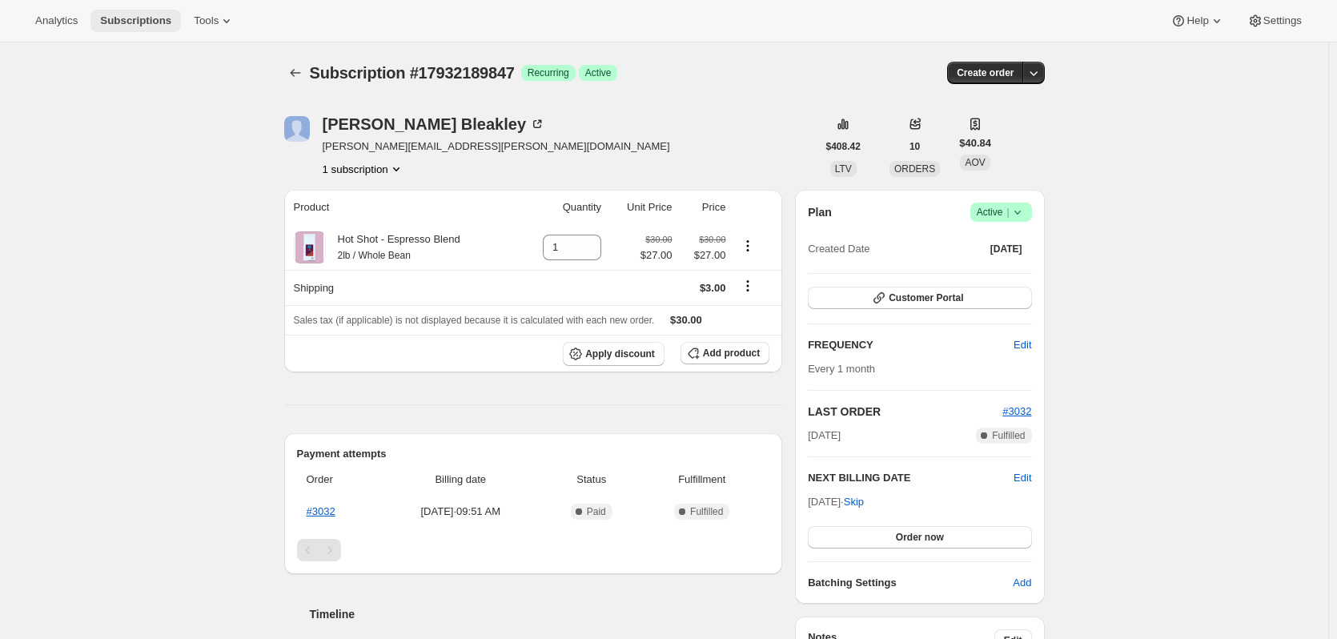
click at [122, 18] on span "Subscriptions" at bounding box center [135, 20] width 71 height 13
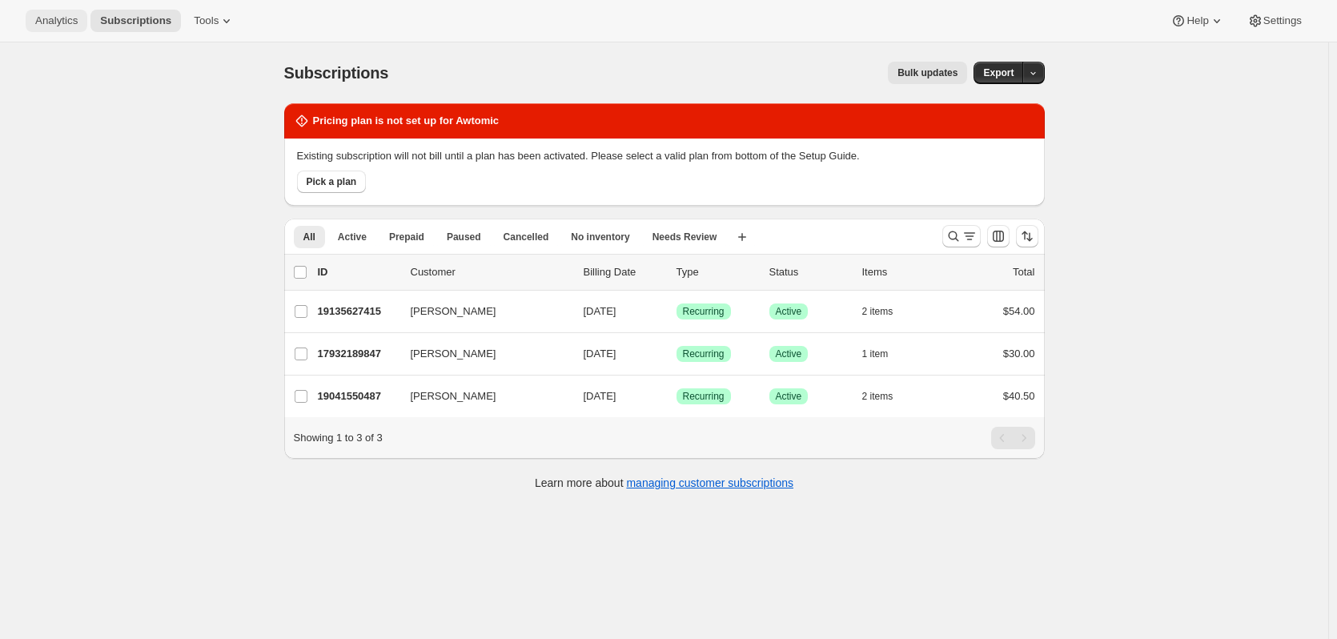
click at [43, 18] on span "Analytics" at bounding box center [56, 20] width 42 height 13
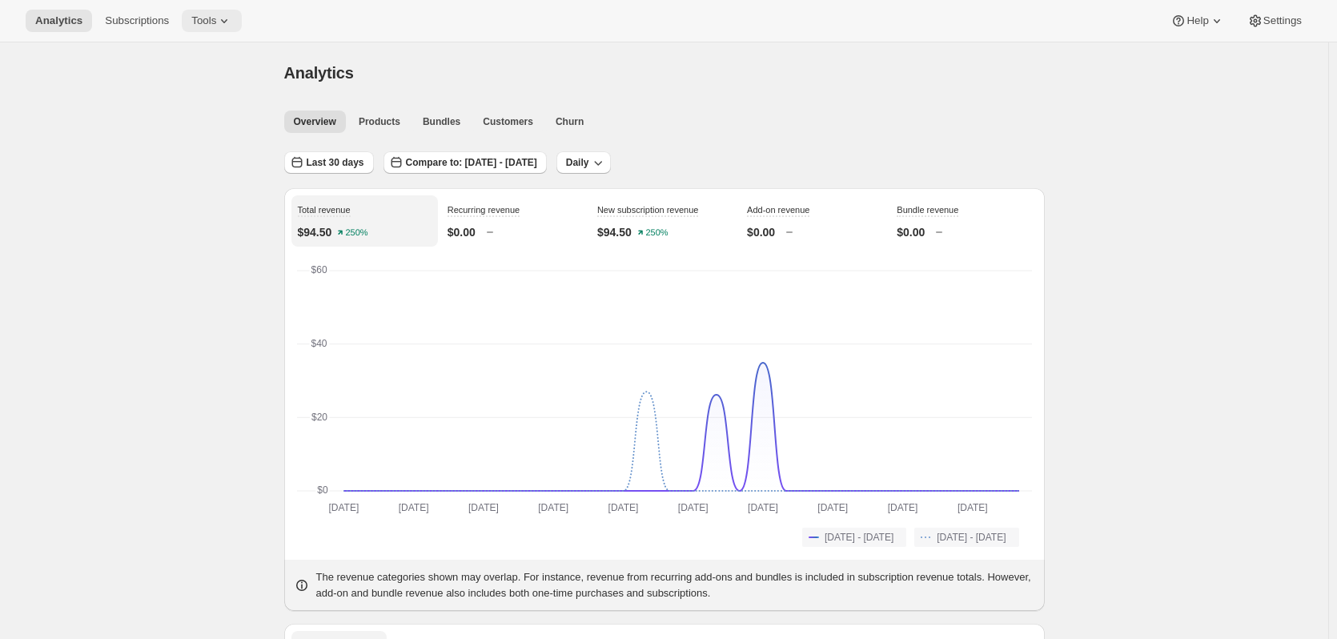
click at [194, 15] on span "Tools" at bounding box center [203, 20] width 25 height 13
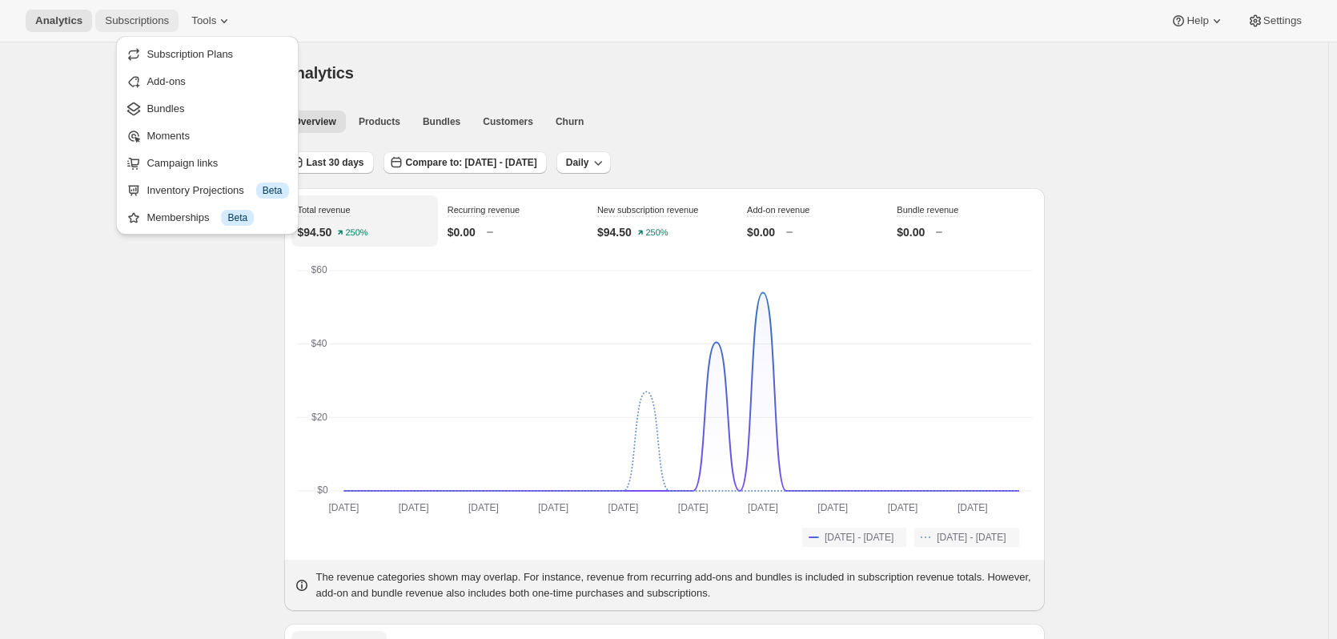
click at [130, 21] on span "Subscriptions" at bounding box center [137, 20] width 64 height 13
